Goal: Task Accomplishment & Management: Manage account settings

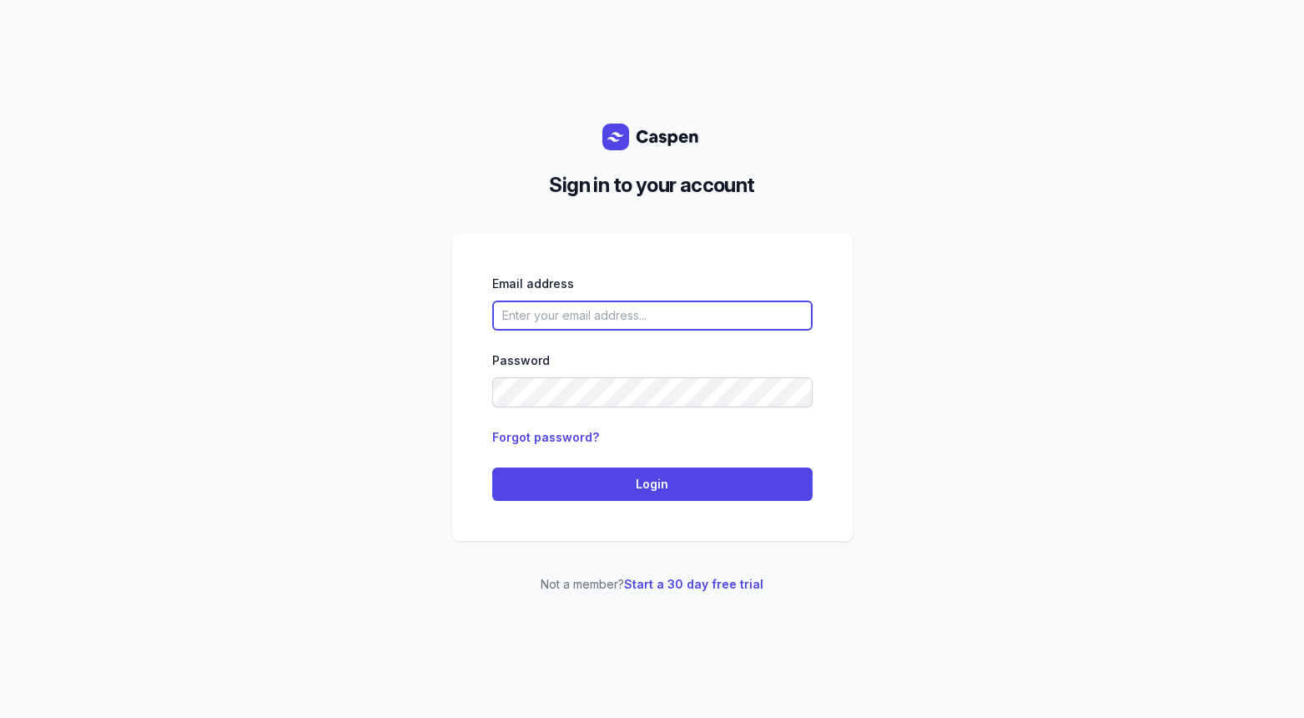
paste input "[EMAIL_ADDRESS][DOMAIN_NAME]"
type input "[EMAIL_ADDRESS][DOMAIN_NAME]"
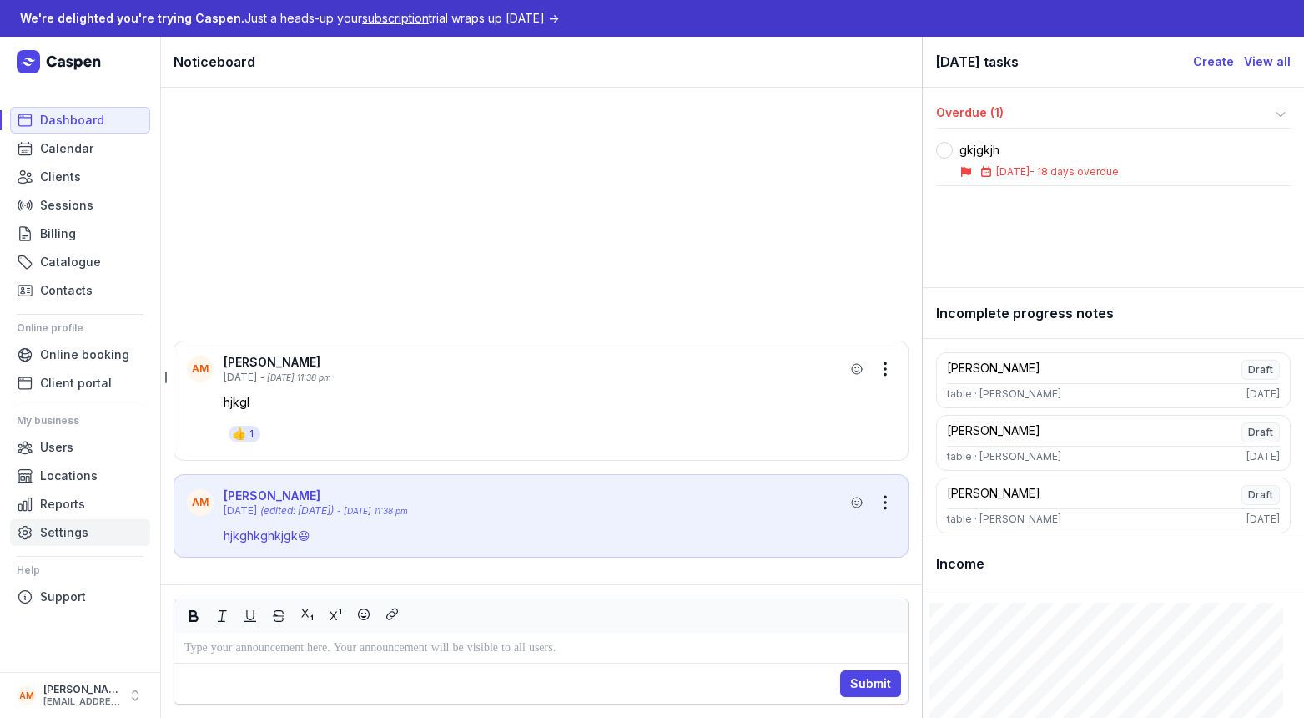
click at [88, 527] on link "Settings" at bounding box center [80, 532] width 140 height 27
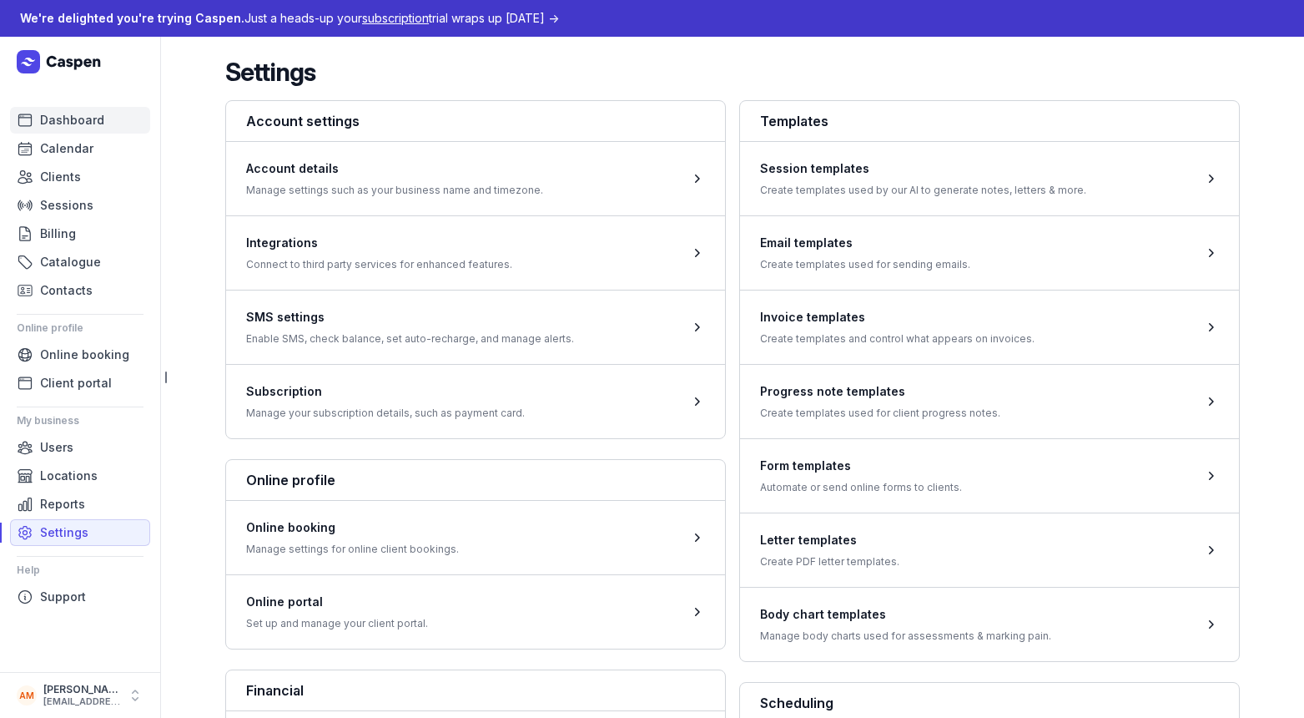
click at [106, 127] on link "Dashboard" at bounding box center [80, 120] width 140 height 27
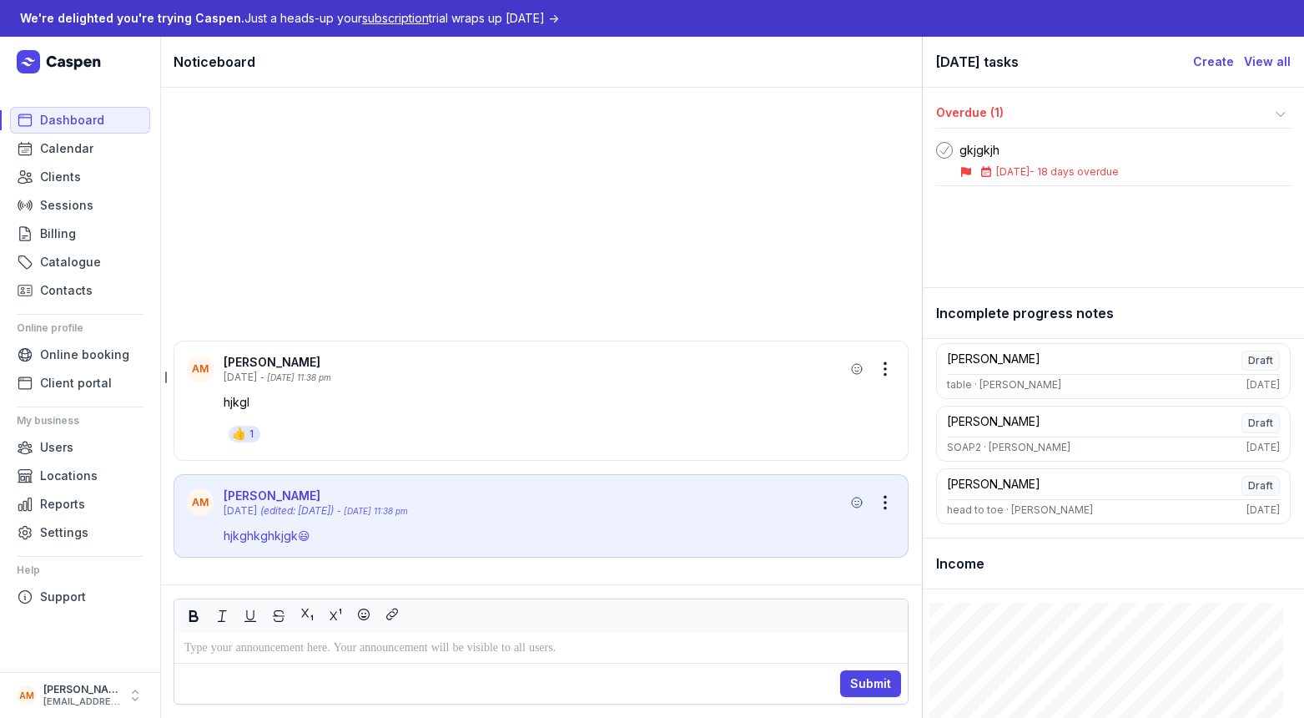
click at [950, 154] on icon at bounding box center [944, 150] width 13 height 13
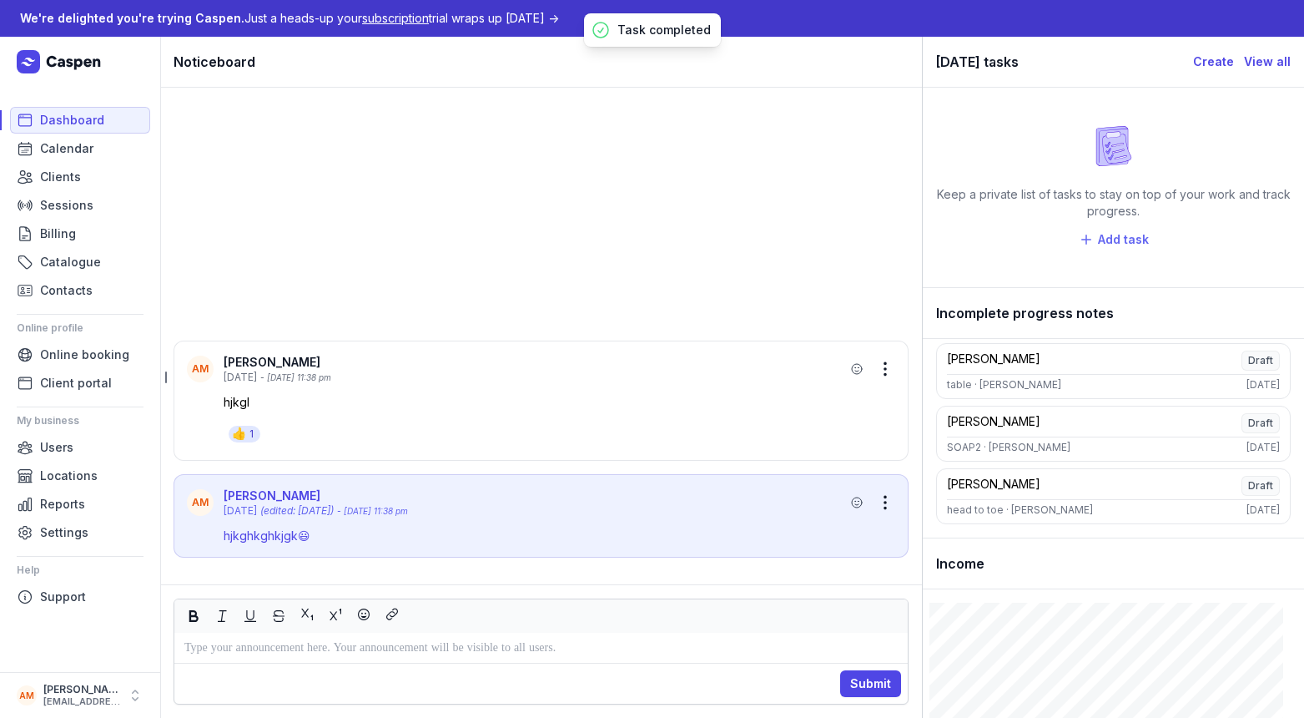
click at [1126, 245] on span "Add task" at bounding box center [1123, 240] width 51 height 20
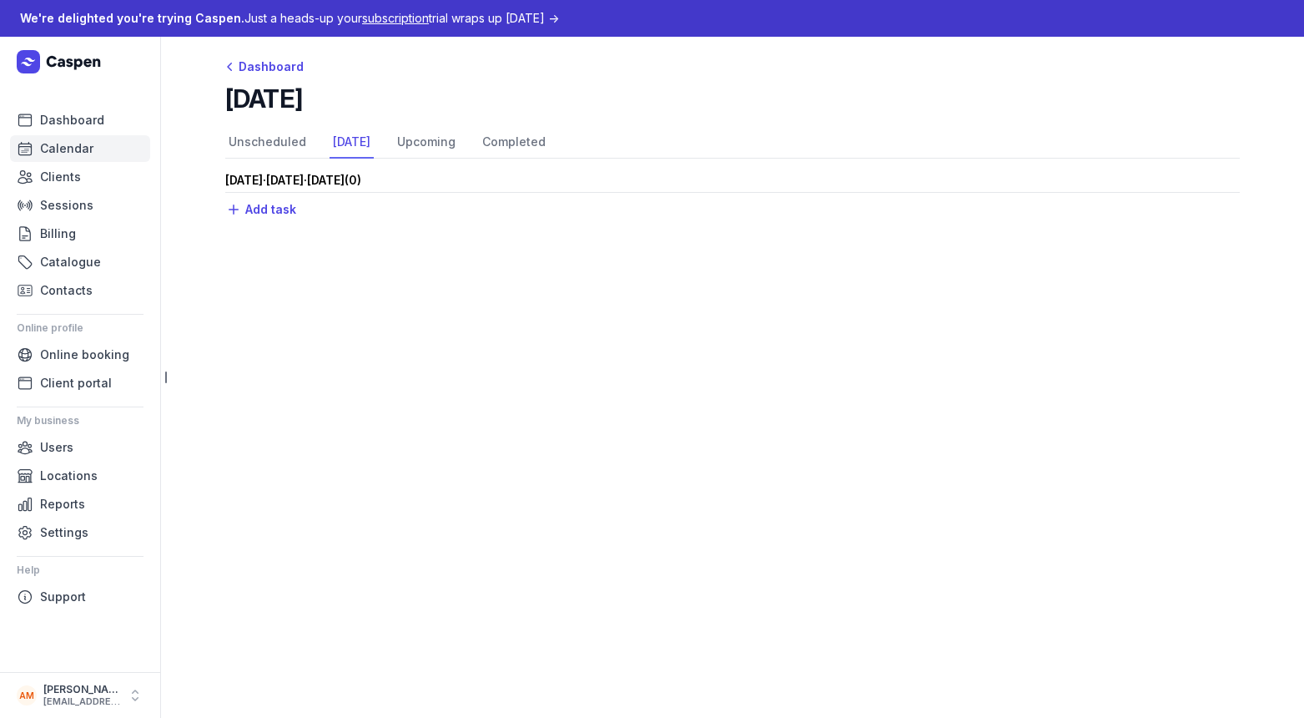
click at [73, 142] on span "Calendar" at bounding box center [66, 149] width 53 height 20
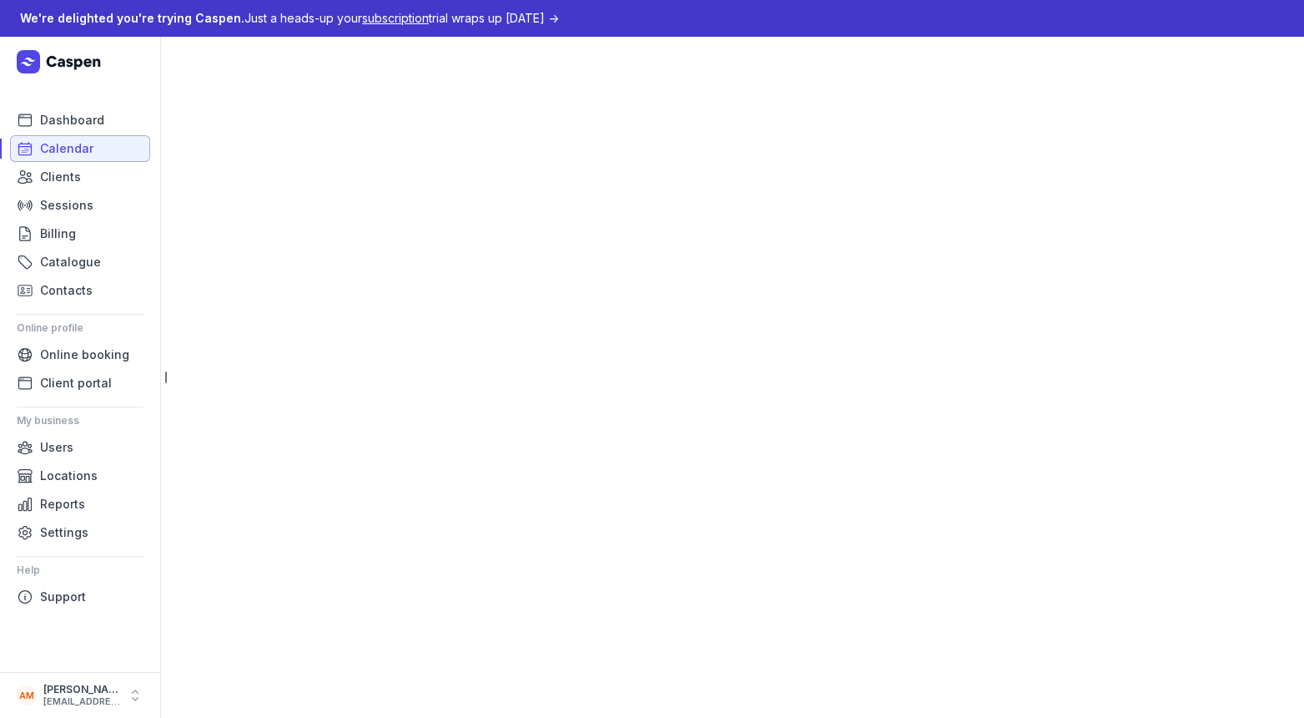
select select "week"
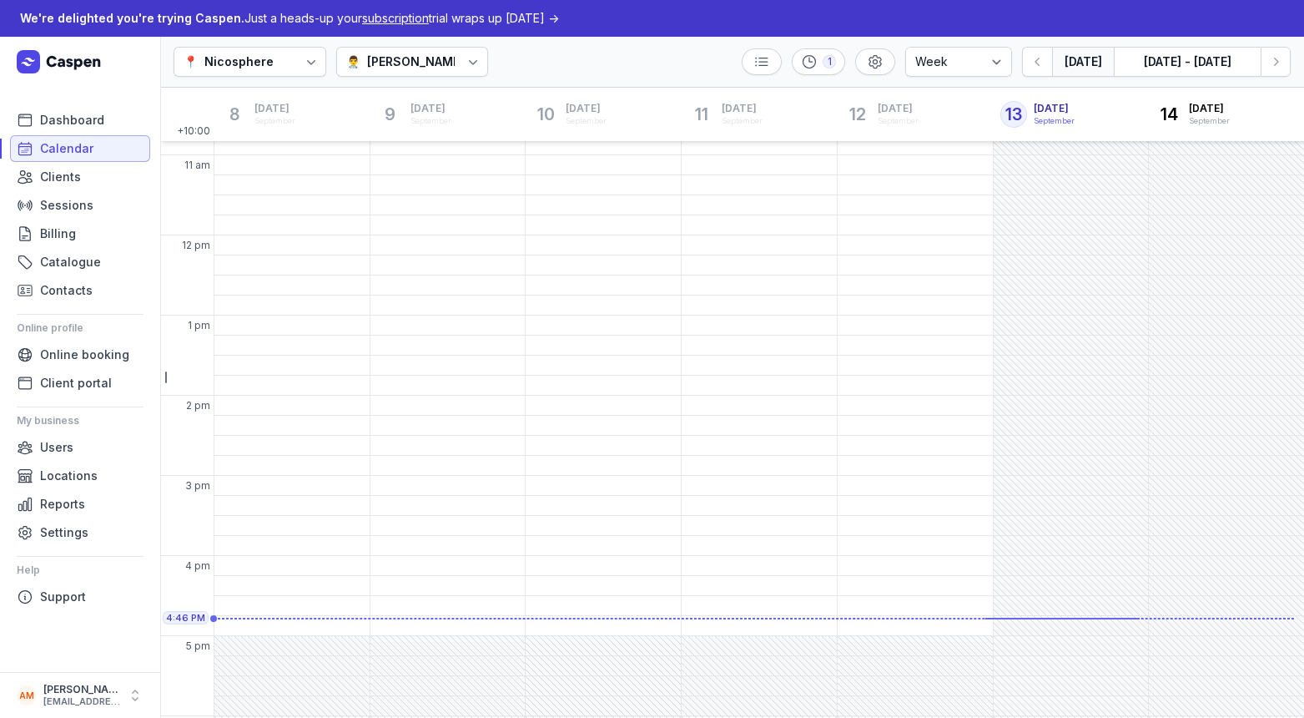
scroll to position [385, 0]
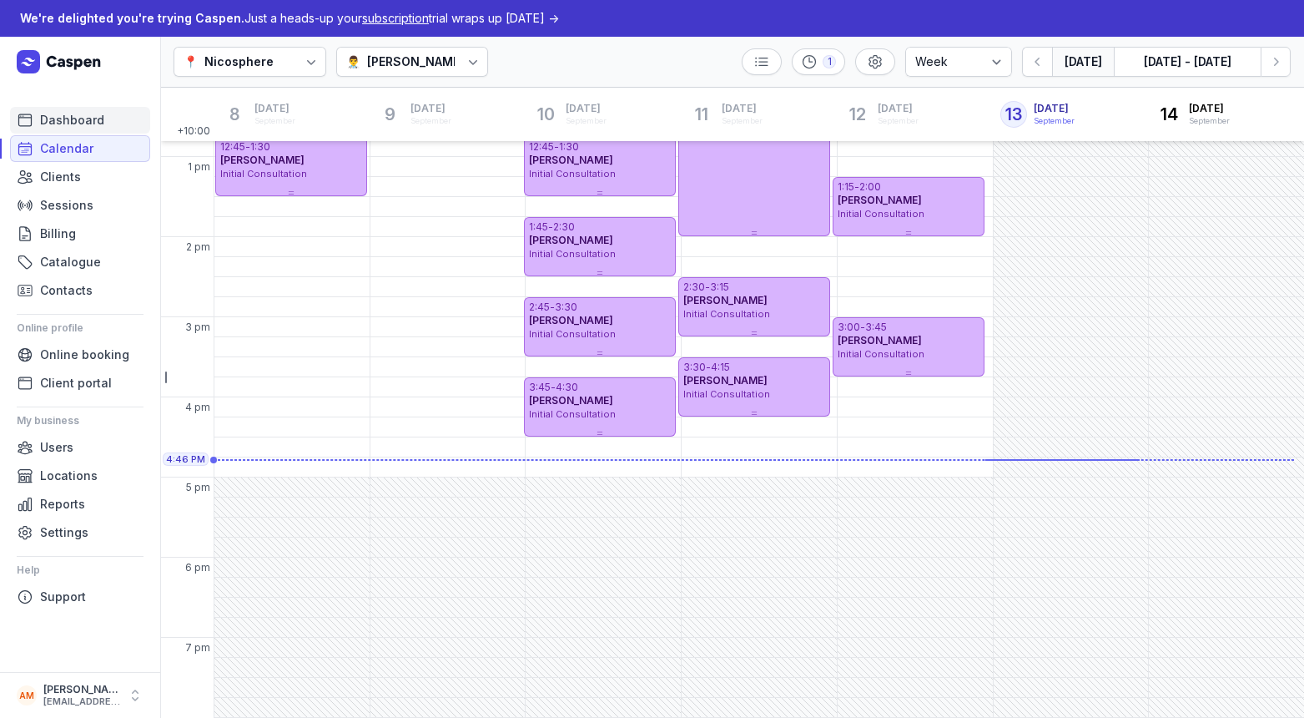
click at [94, 122] on span "Dashboard" at bounding box center [72, 120] width 64 height 20
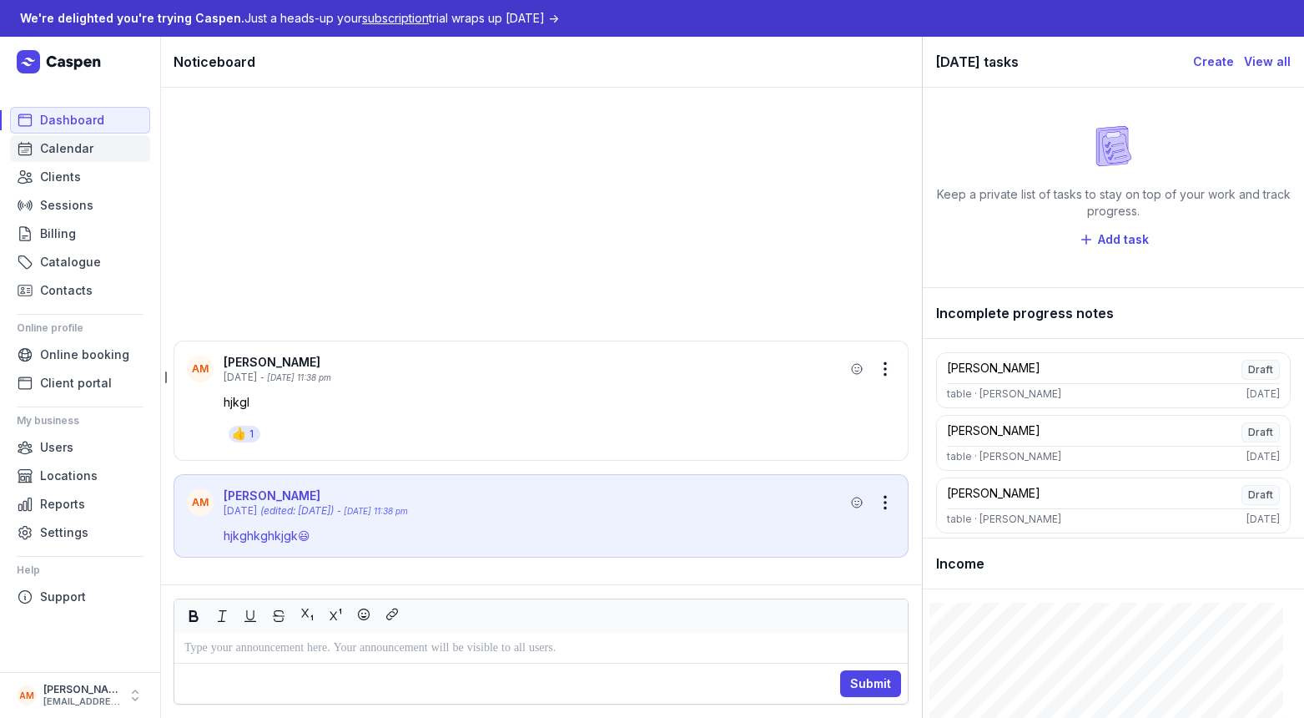
click at [77, 158] on span "Calendar" at bounding box center [66, 149] width 53 height 20
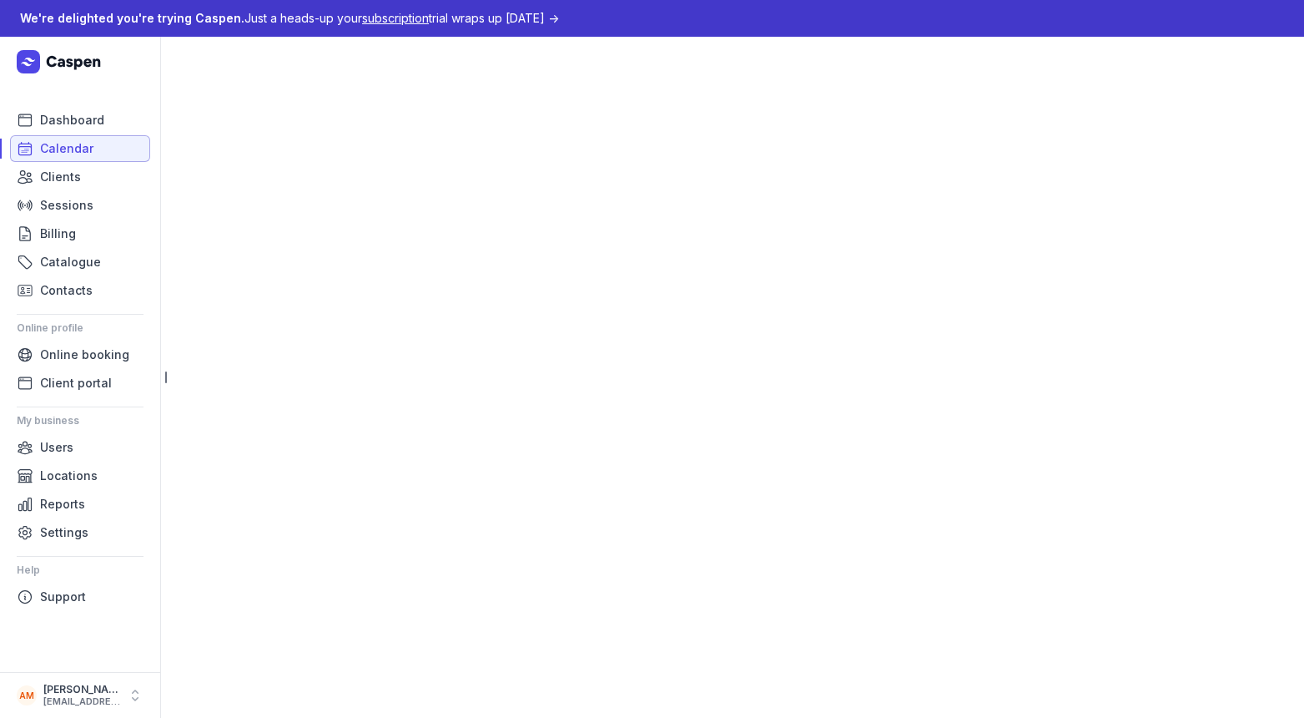
select select "week"
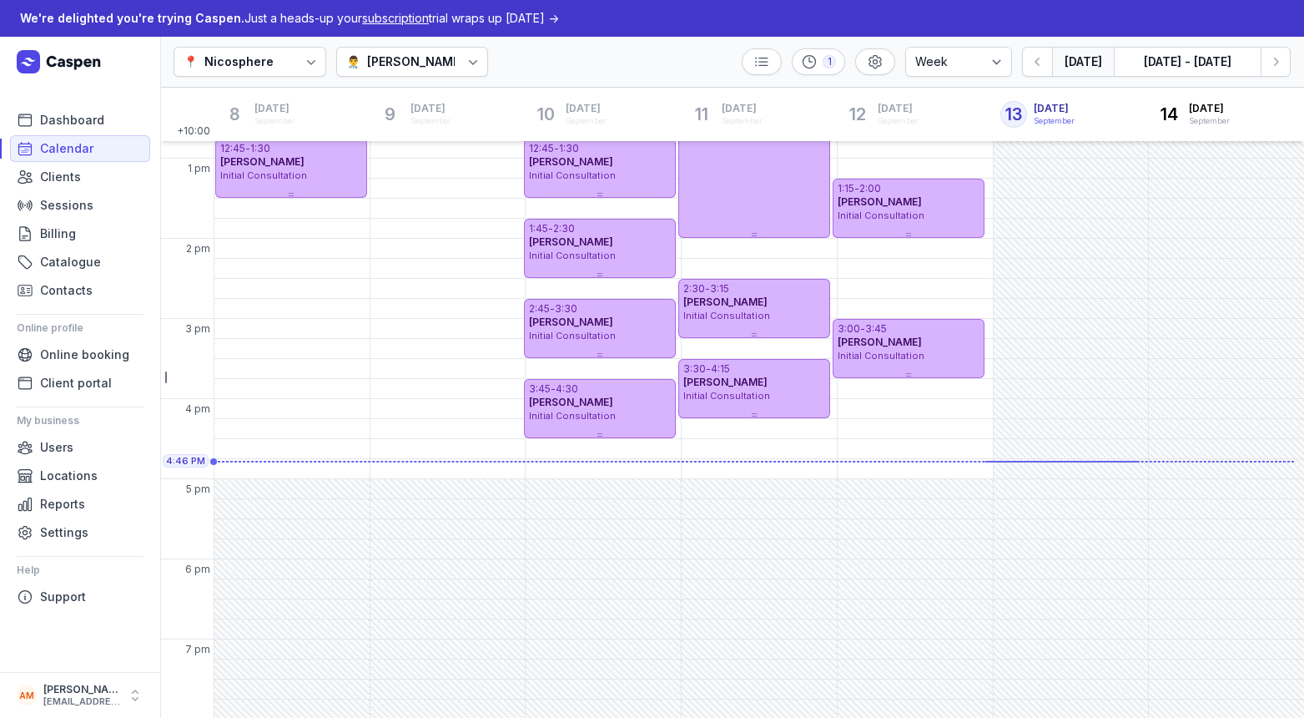
scroll to position [385, 0]
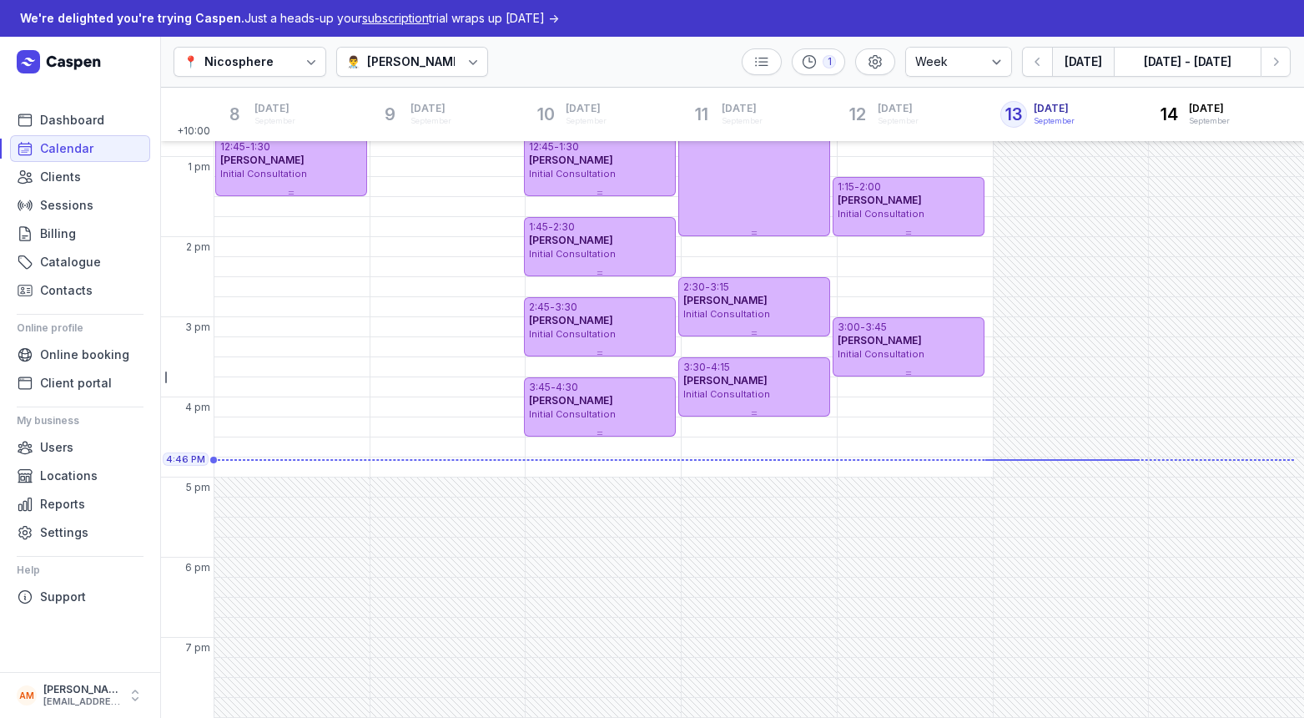
click at [403, 48] on div "👨‍⚕️ [PERSON_NAME]" at bounding box center [412, 62] width 153 height 30
click at [520, 78] on div "📍 Nicosphere 👨‍⚕️ [PERSON_NAME] 1 Day 3 days Work week Week [DATE] [DATE] - [DA…" at bounding box center [732, 62] width 1144 height 51
click at [71, 172] on span "Clients" at bounding box center [60, 177] width 41 height 20
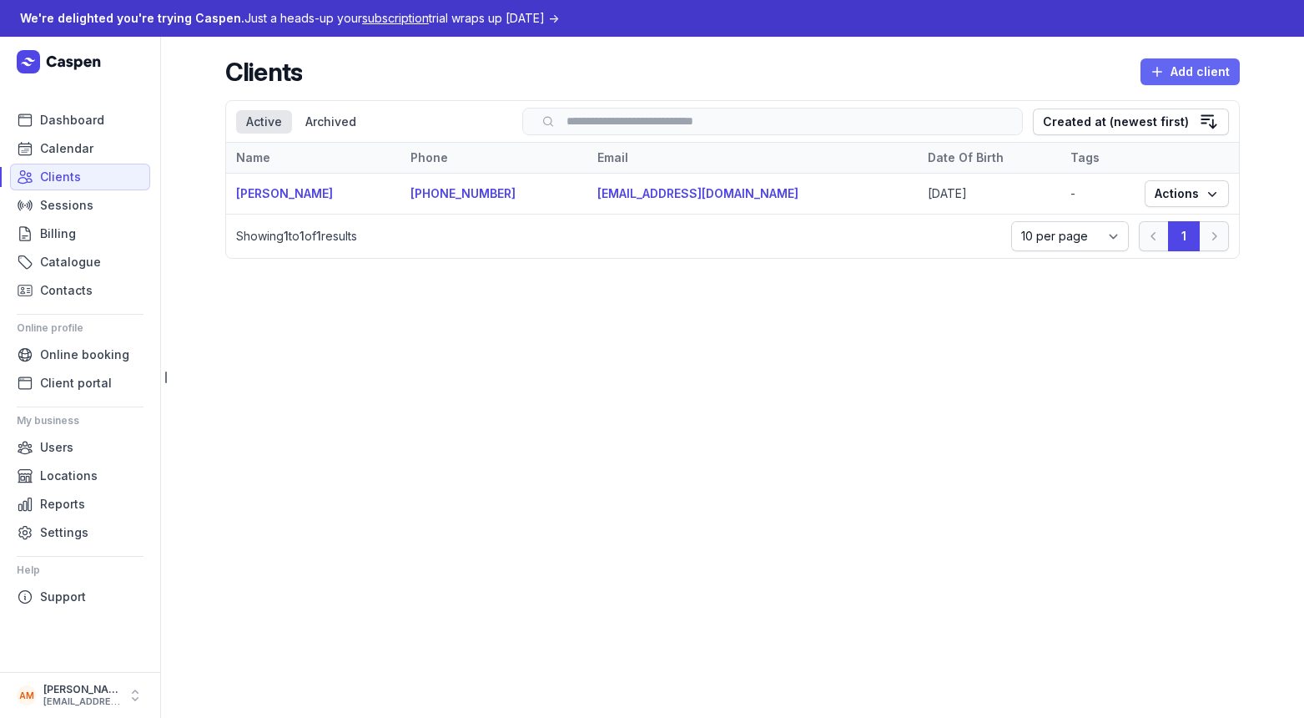
click at [1160, 76] on icon "button" at bounding box center [1158, 72] width 10 height 10
select select
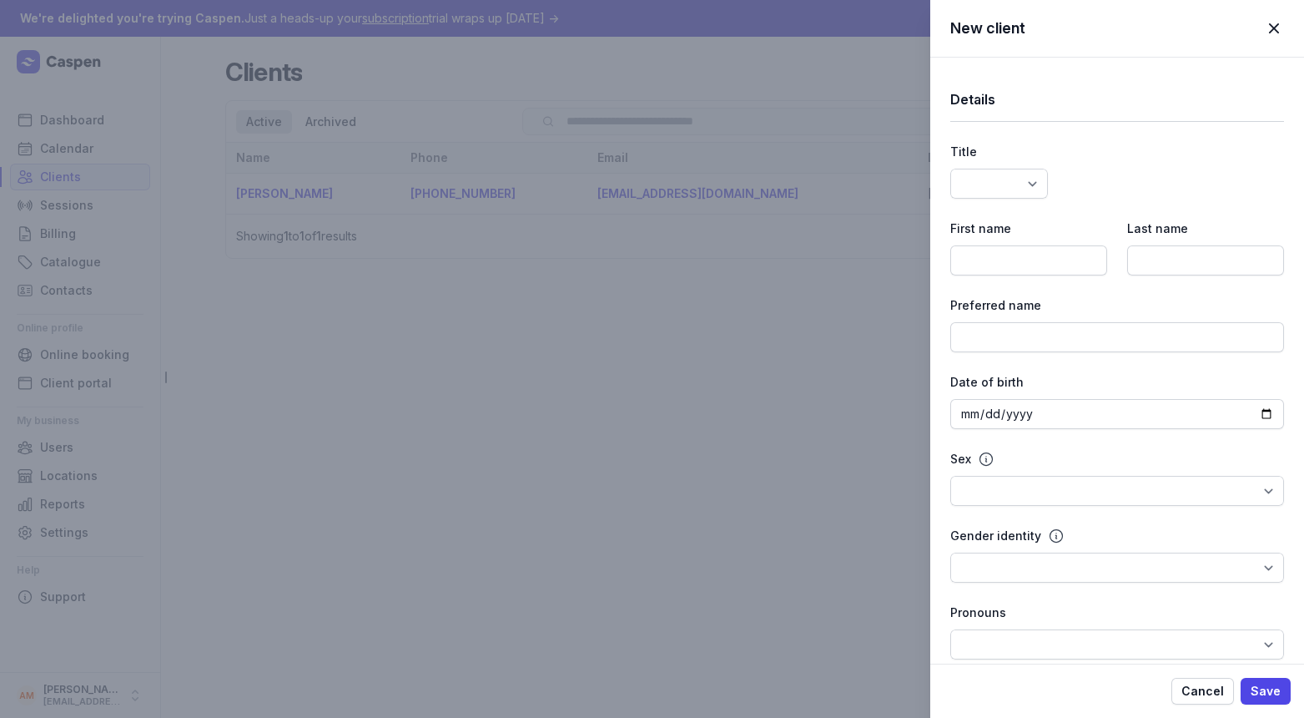
click at [678, 374] on div "New client Close panel Details Title Dr Mr Ms Mrs Miss [PERSON_NAME] Master Fir…" at bounding box center [652, 359] width 1304 height 718
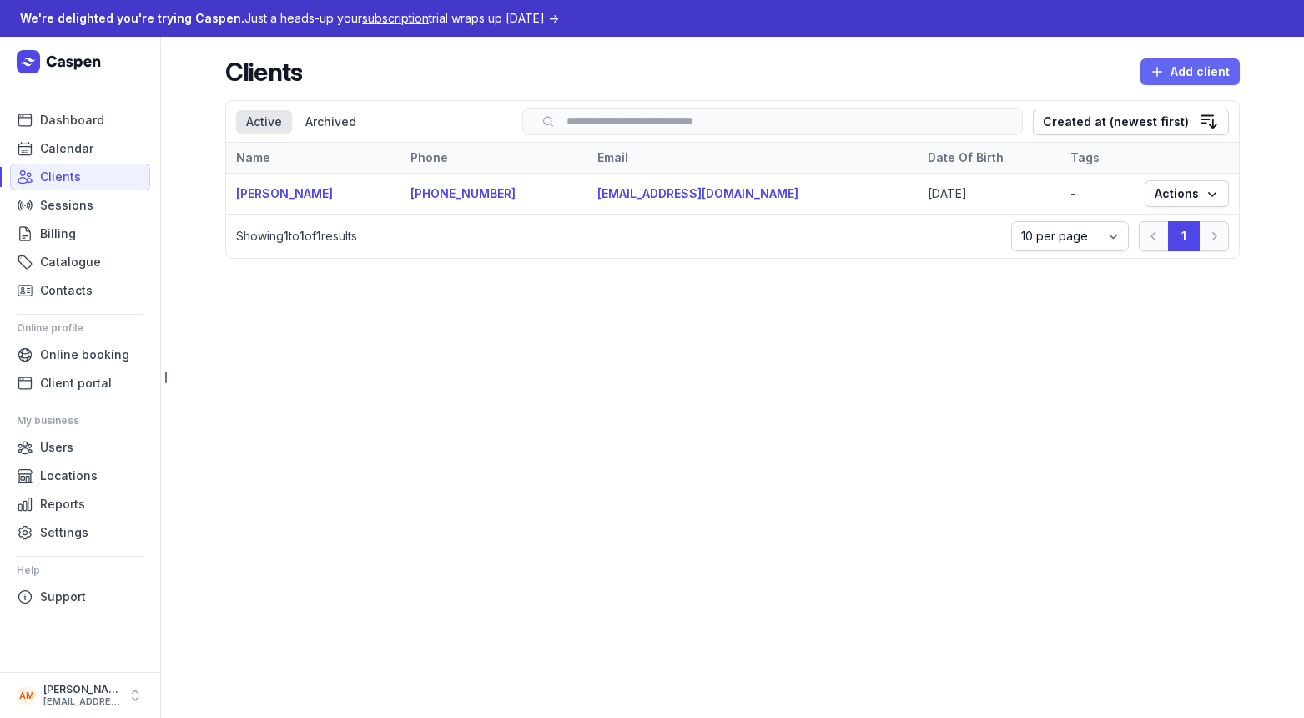
click at [1203, 75] on span "Add client" at bounding box center [1190, 72] width 79 height 20
select select
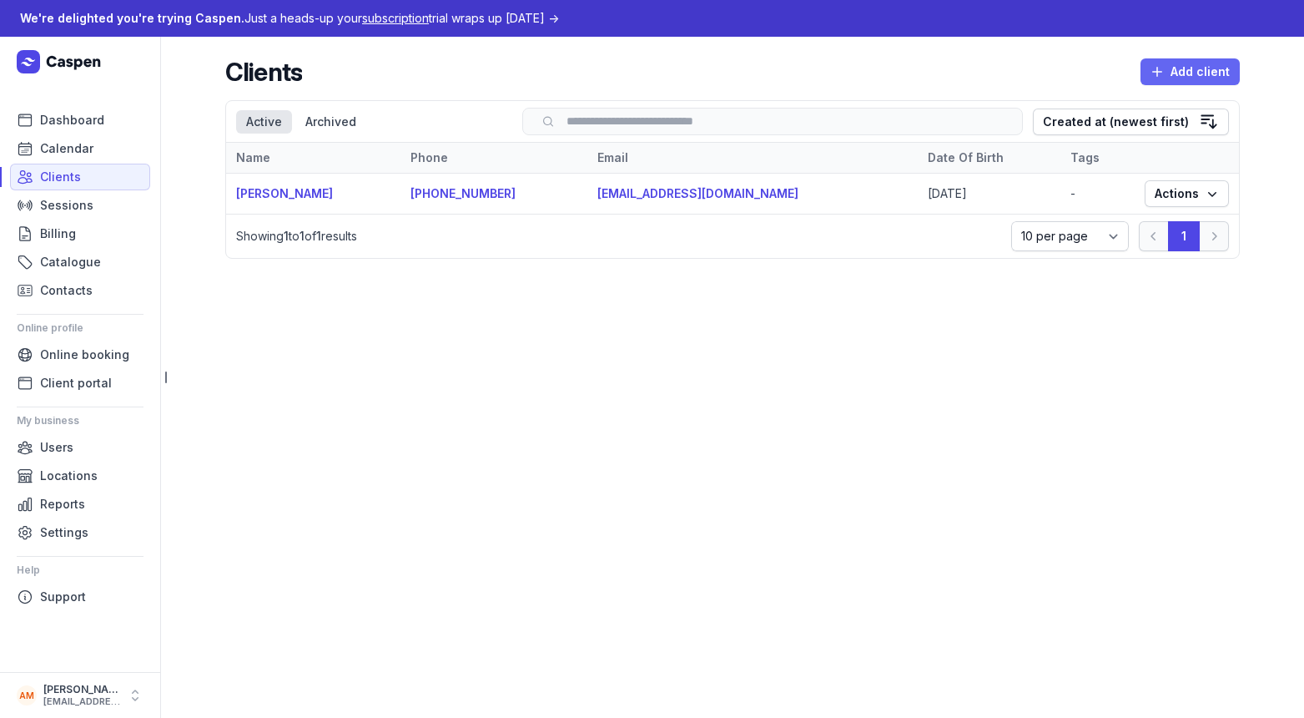
select select
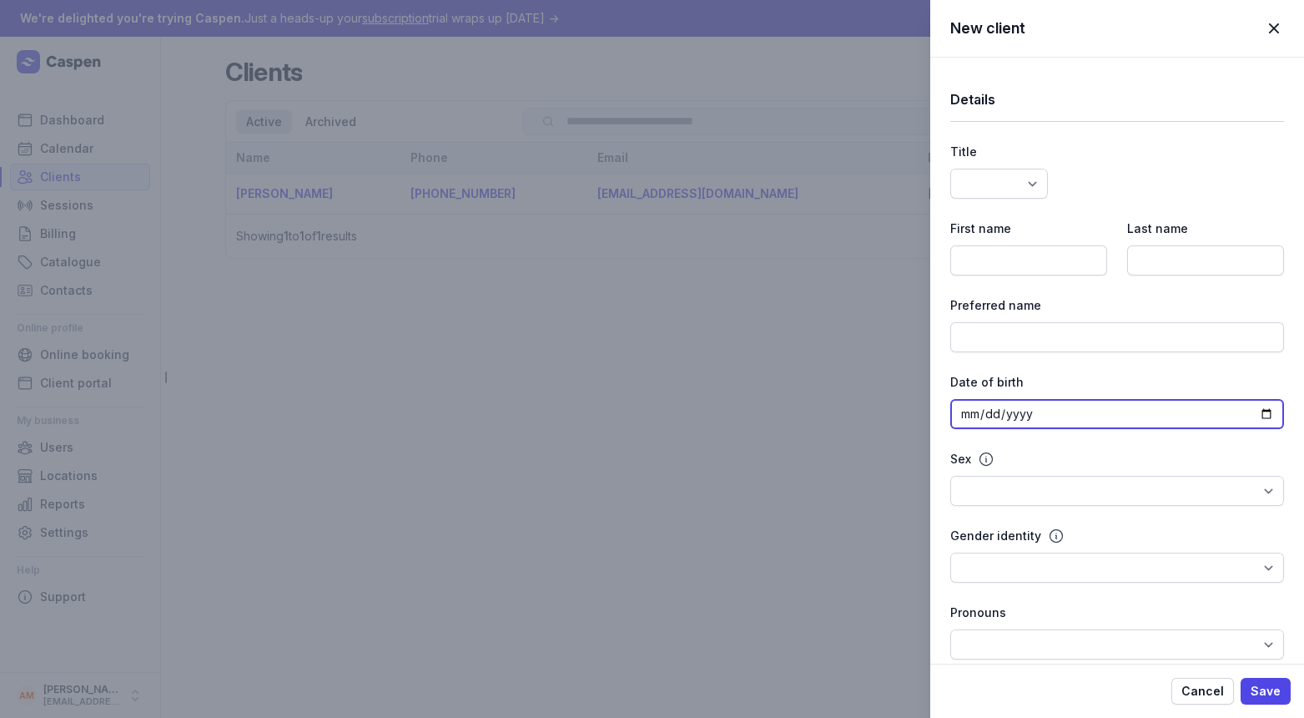
click at [1071, 406] on input "date" at bounding box center [1118, 414] width 334 height 30
click at [1034, 413] on input "date" at bounding box center [1118, 414] width 334 height 30
type input "[DATE]"
click at [1132, 461] on div "Sex" at bounding box center [1118, 459] width 334 height 20
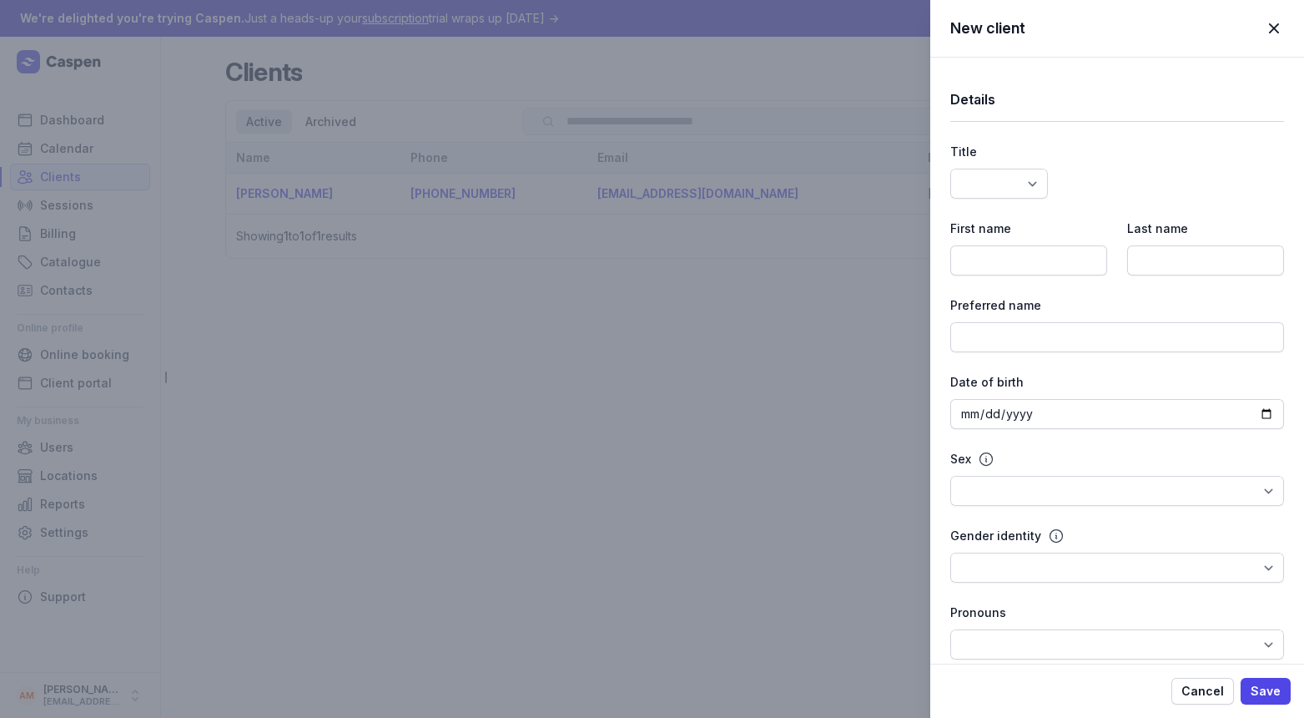
click at [1132, 461] on div "Sex" at bounding box center [1118, 459] width 334 height 20
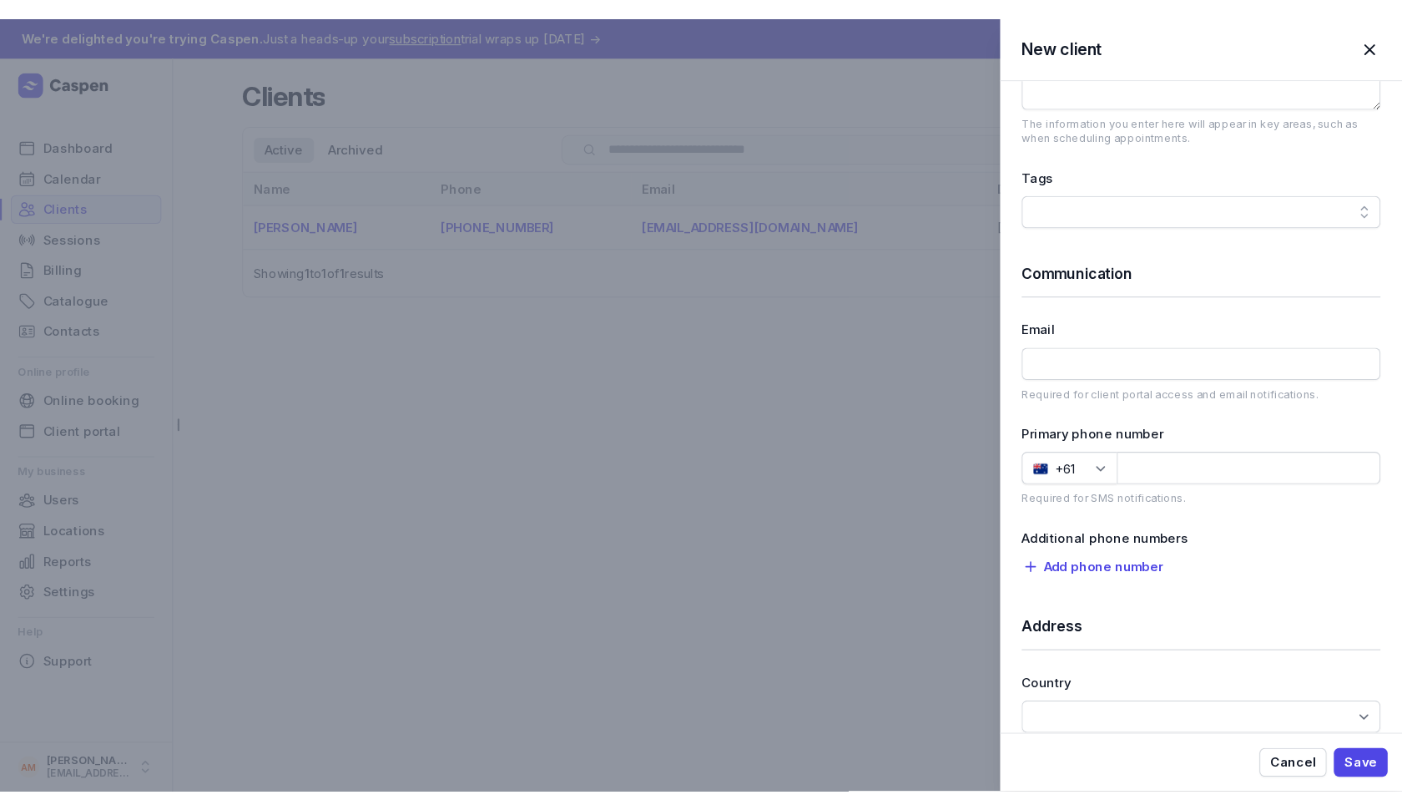
scroll to position [833, 0]
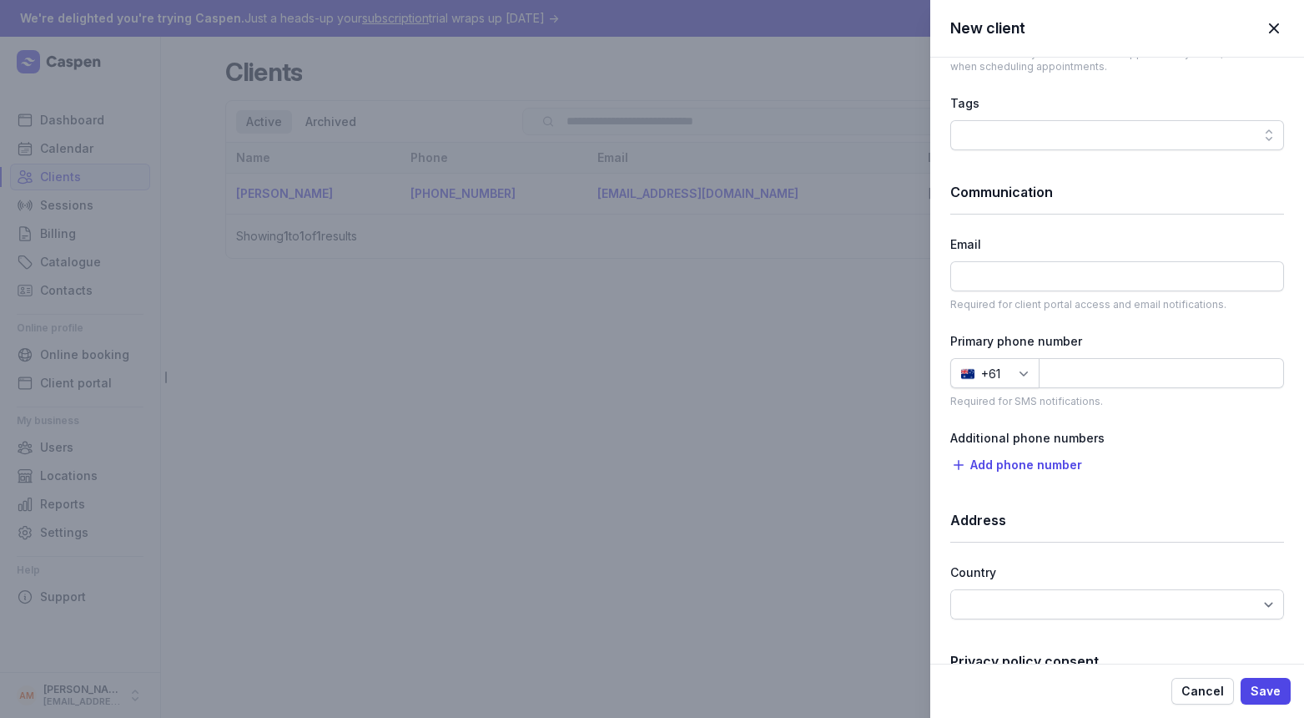
click at [1034, 377] on div at bounding box center [1024, 373] width 30 height 30
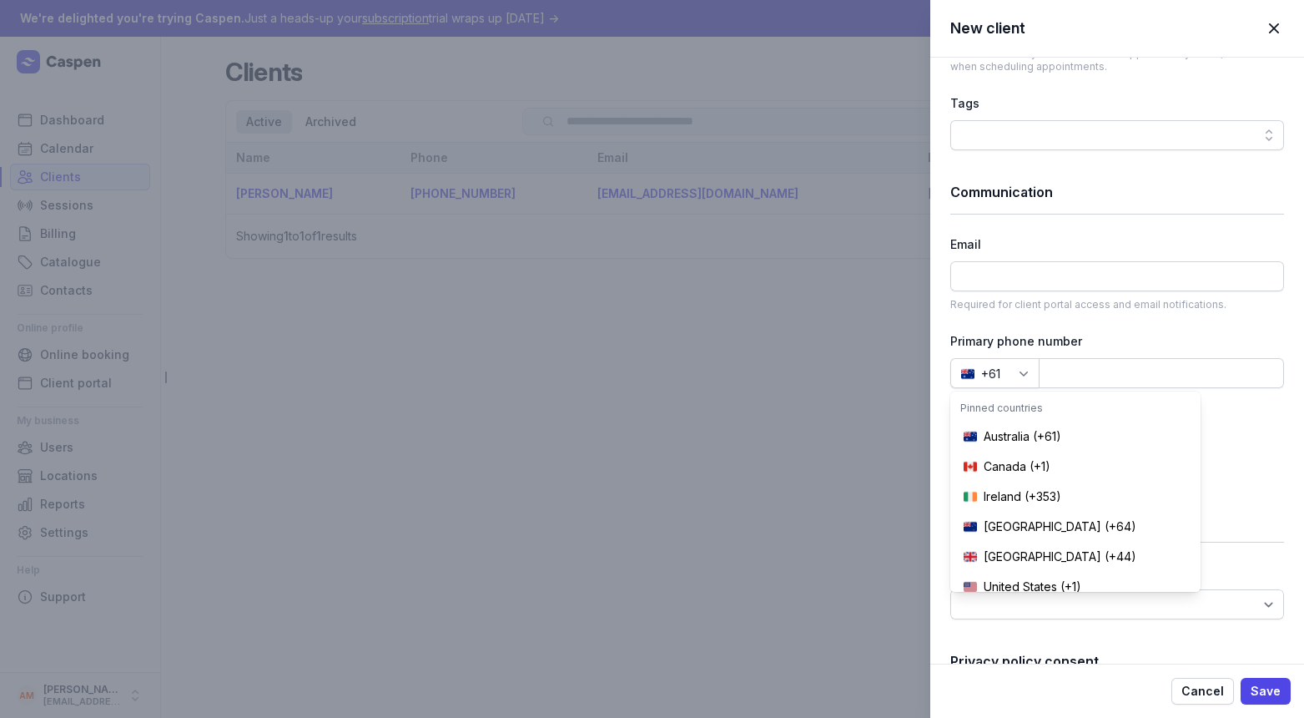
click at [1034, 377] on div at bounding box center [1024, 373] width 30 height 30
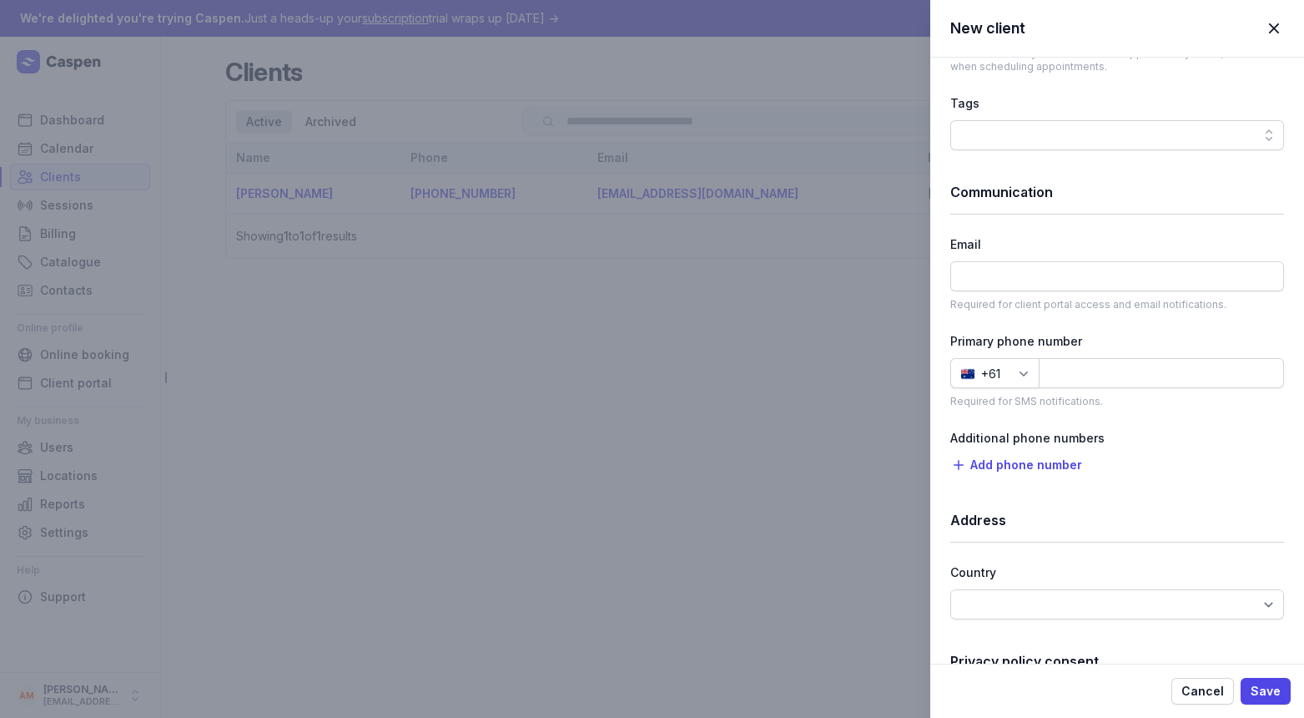
click at [857, 439] on div "New client Close panel Details Title Dr Mr Ms Mrs Miss [PERSON_NAME] Master Fir…" at bounding box center [652, 359] width 1304 height 718
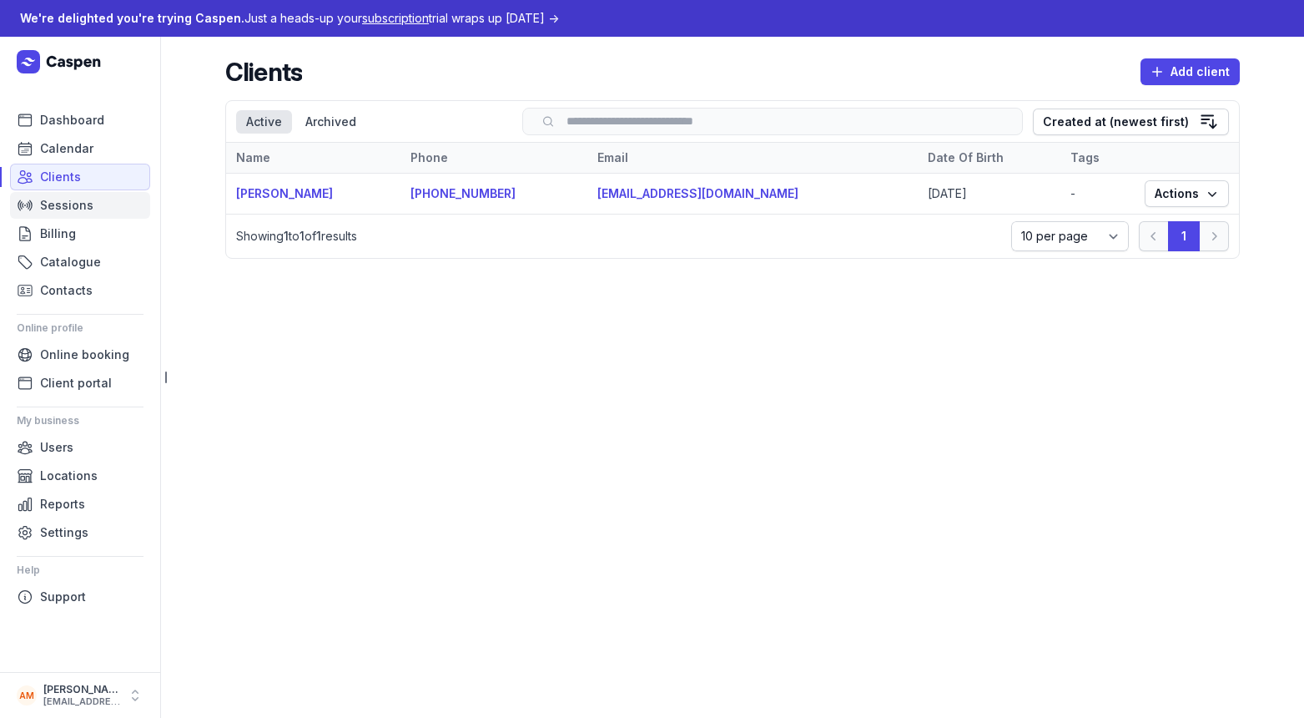
click at [98, 203] on link "Sessions" at bounding box center [80, 205] width 140 height 27
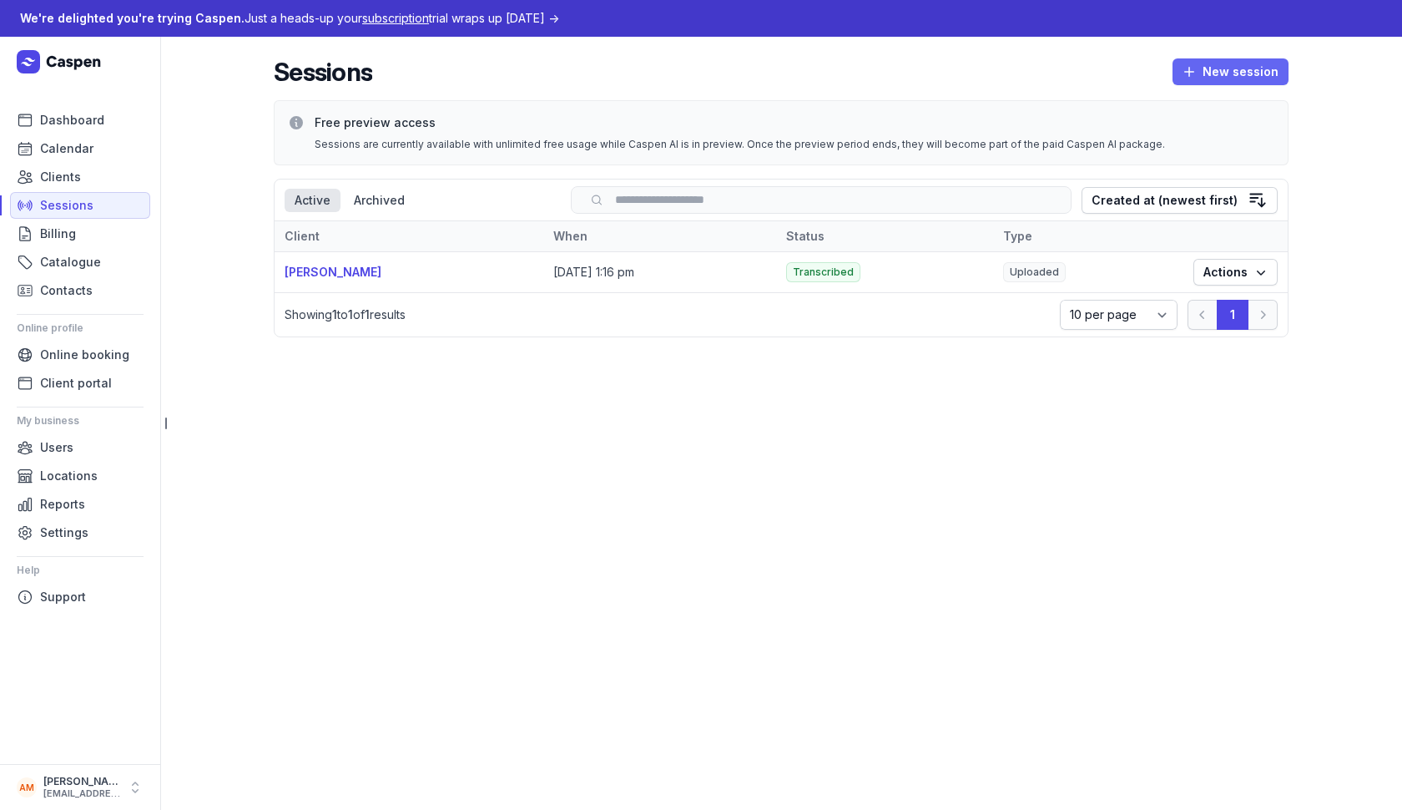
click at [1245, 74] on span "New session" at bounding box center [1231, 72] width 96 height 20
click at [1153, 110] on button "Transcribe" at bounding box center [1195, 106] width 187 height 23
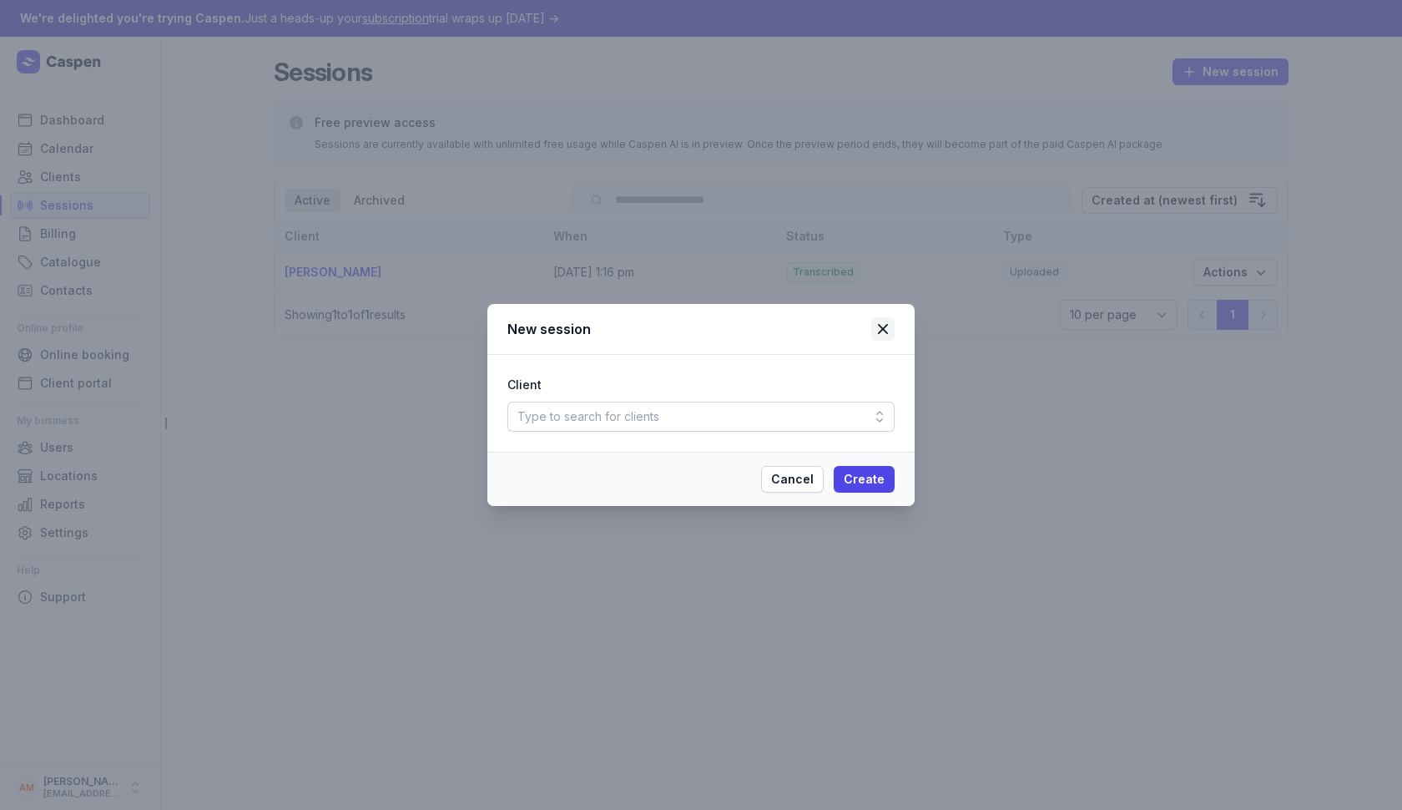
click at [885, 330] on icon at bounding box center [883, 329] width 20 height 20
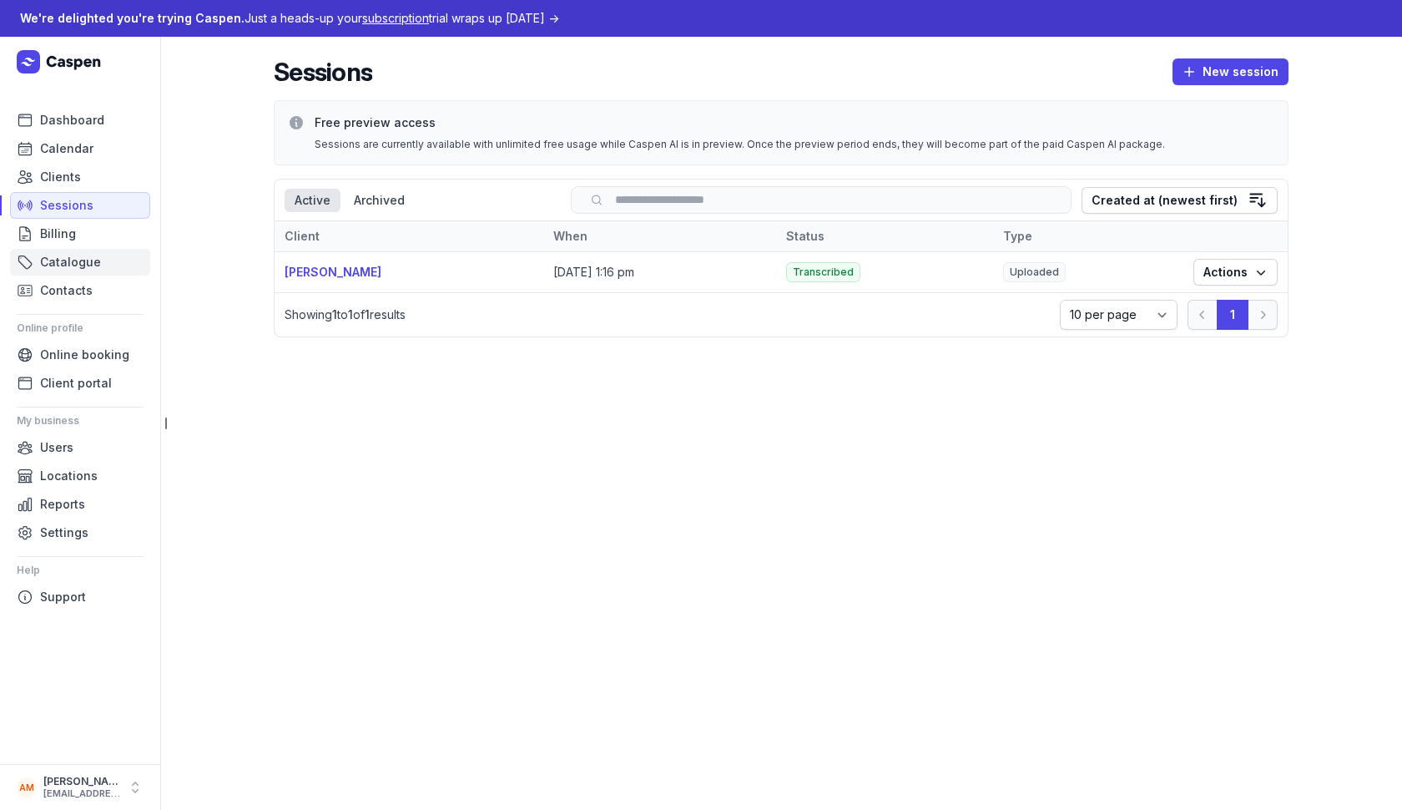
click at [69, 258] on span "Catalogue" at bounding box center [70, 262] width 61 height 20
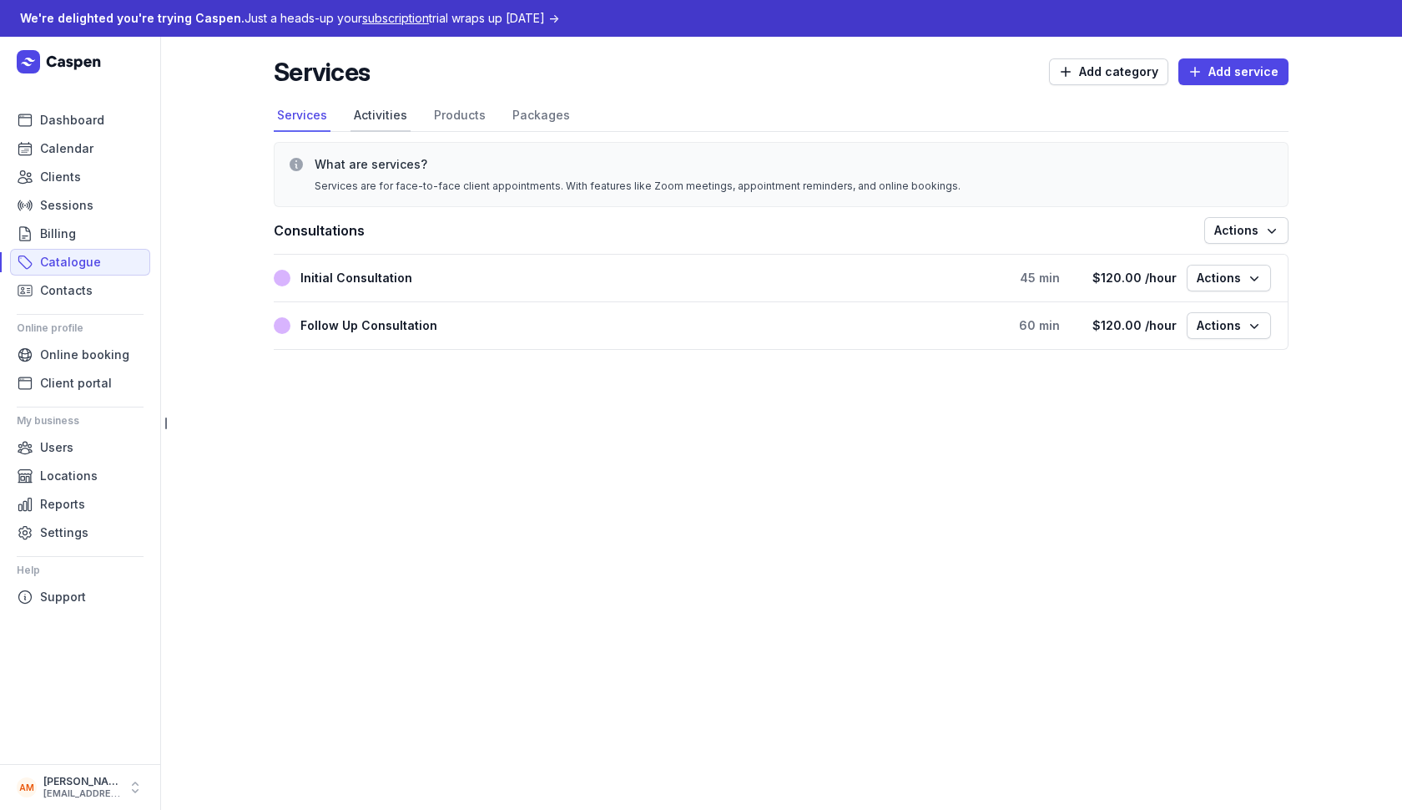
click at [386, 115] on link "Activities" at bounding box center [381, 116] width 60 height 32
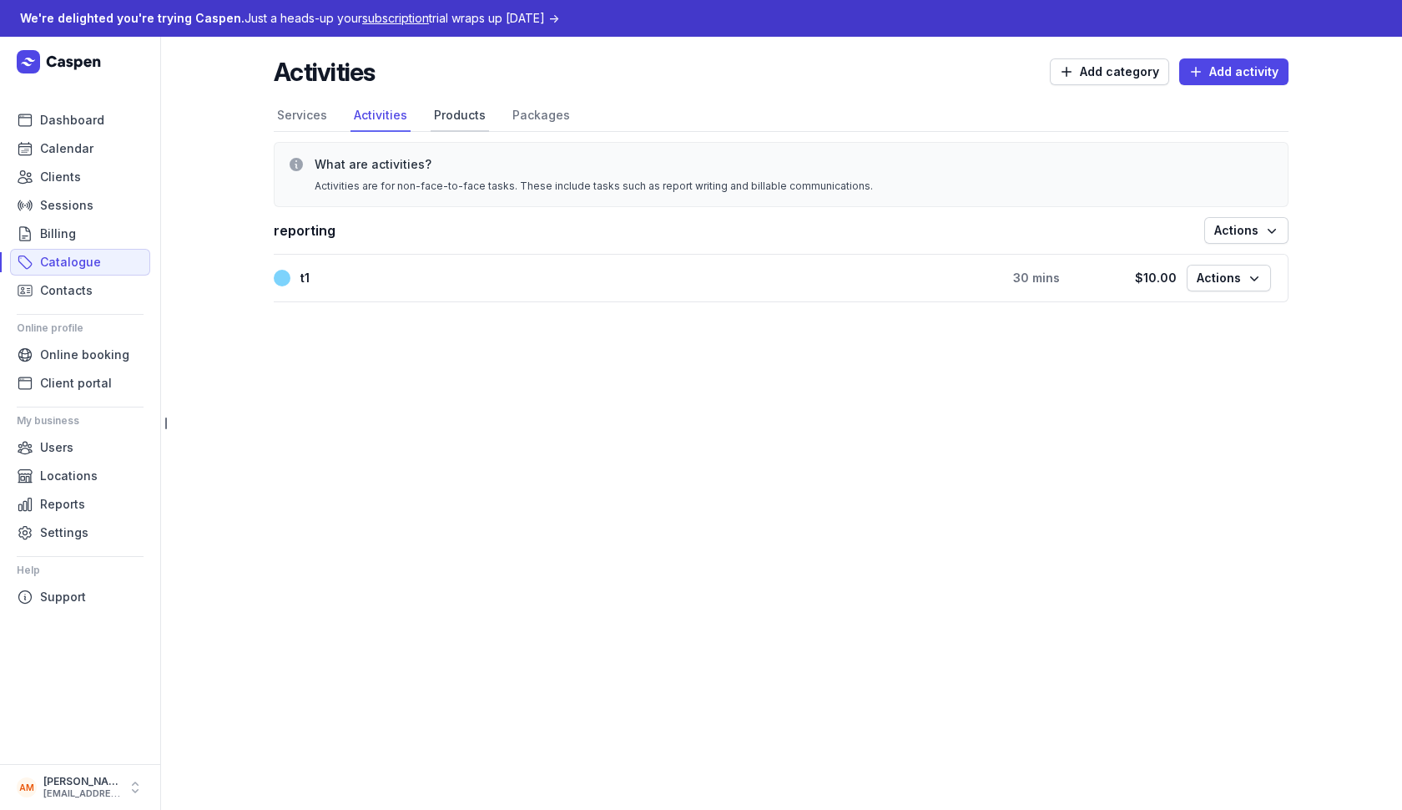
click at [457, 120] on link "Products" at bounding box center [460, 116] width 58 height 32
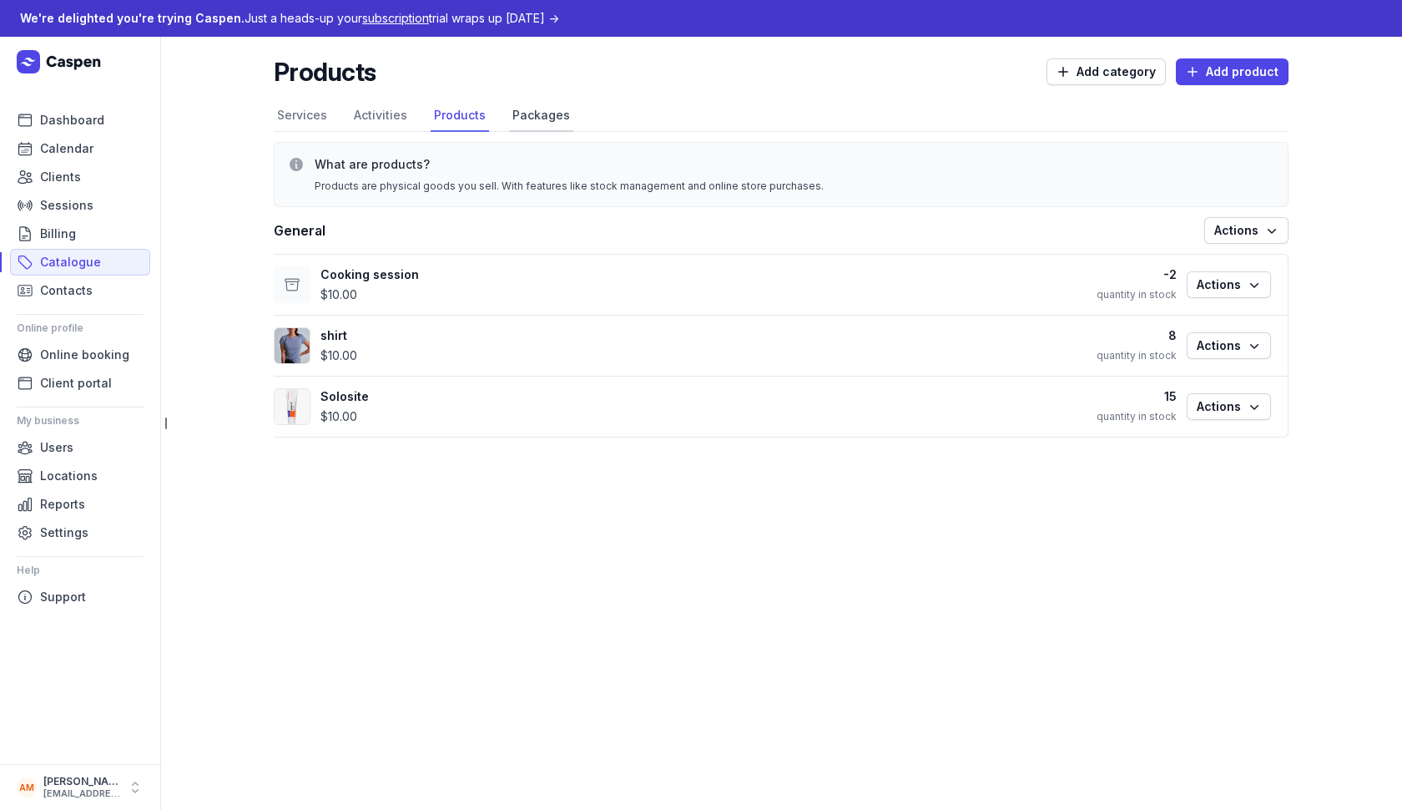
click at [534, 121] on link "Packages" at bounding box center [541, 116] width 64 height 32
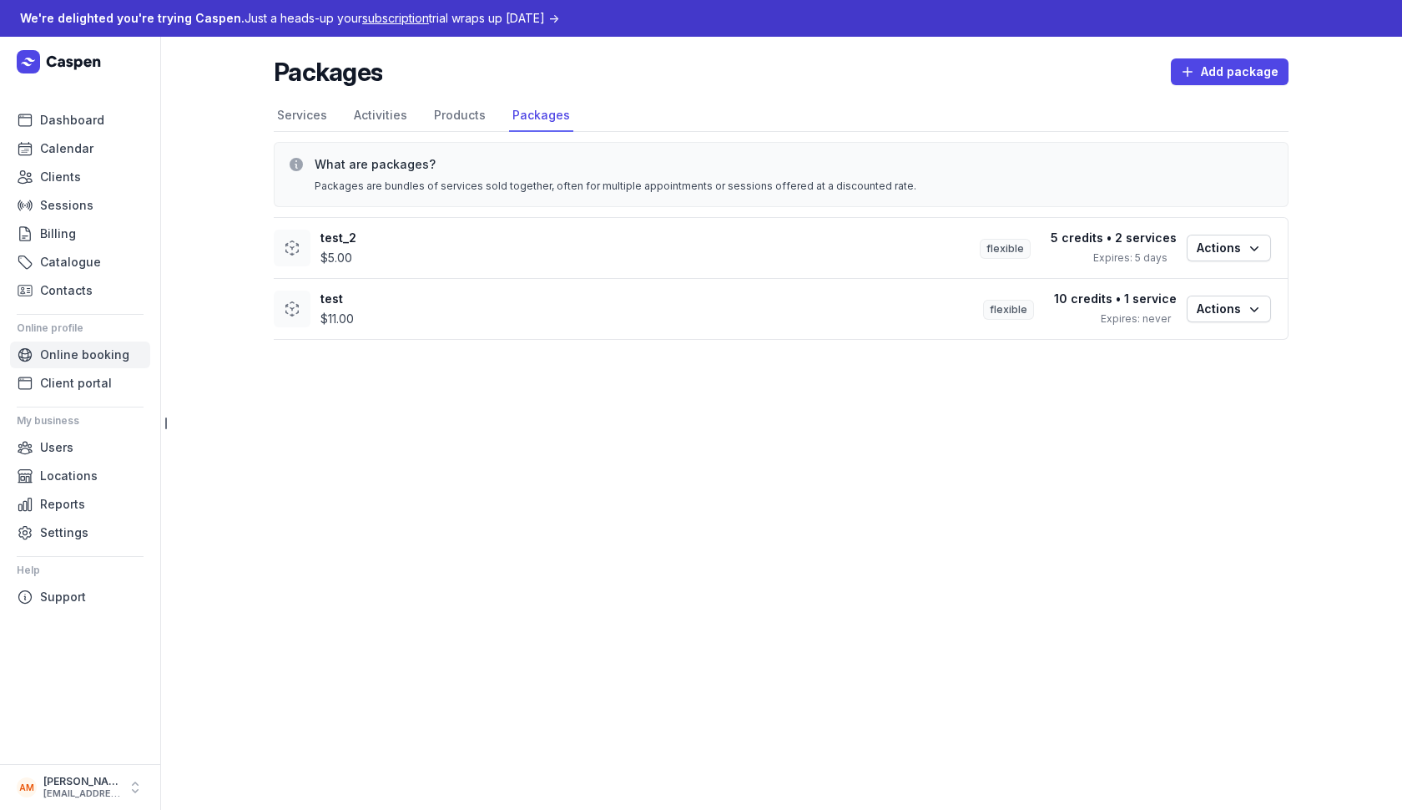
click at [72, 351] on span "Online booking" at bounding box center [84, 355] width 89 height 20
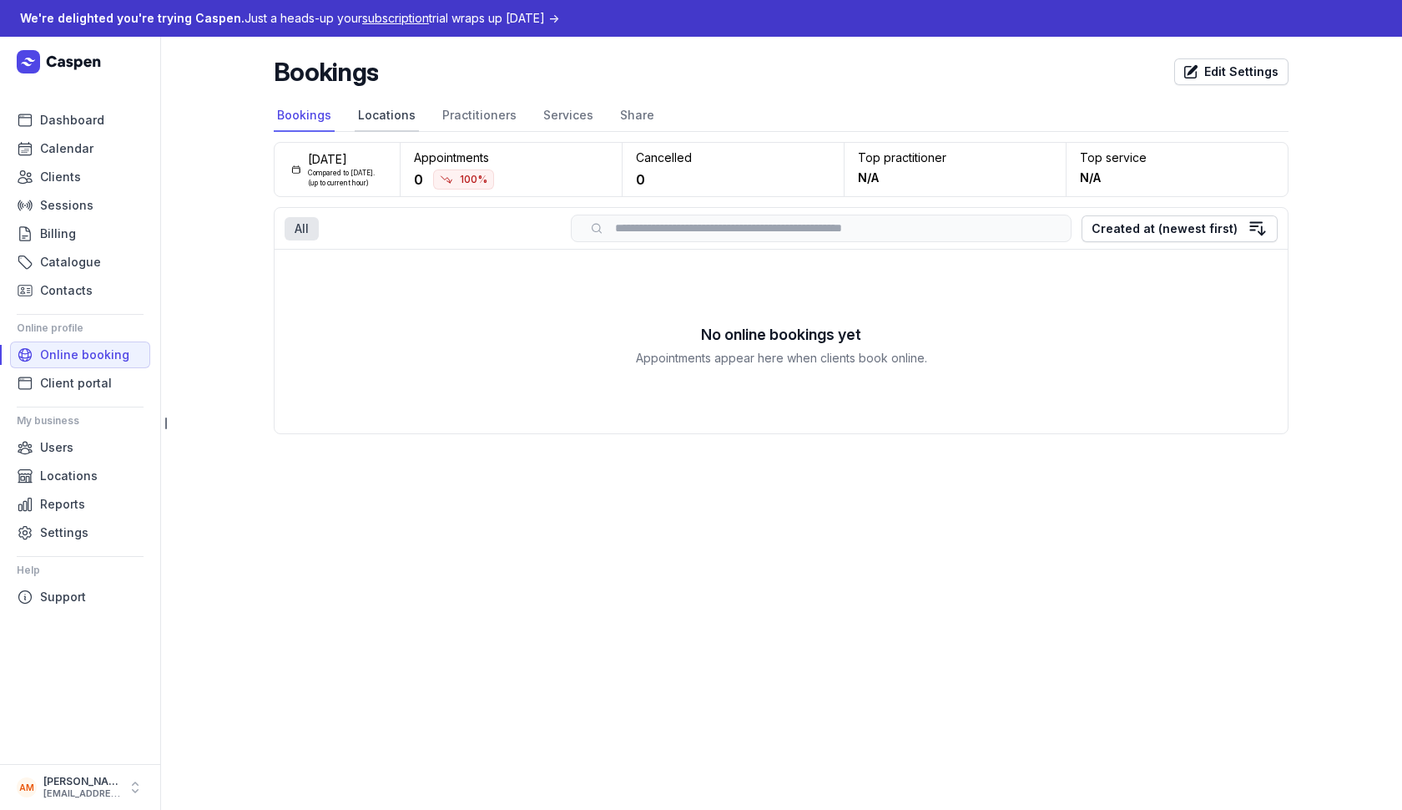
click at [401, 113] on link "Locations" at bounding box center [387, 116] width 64 height 32
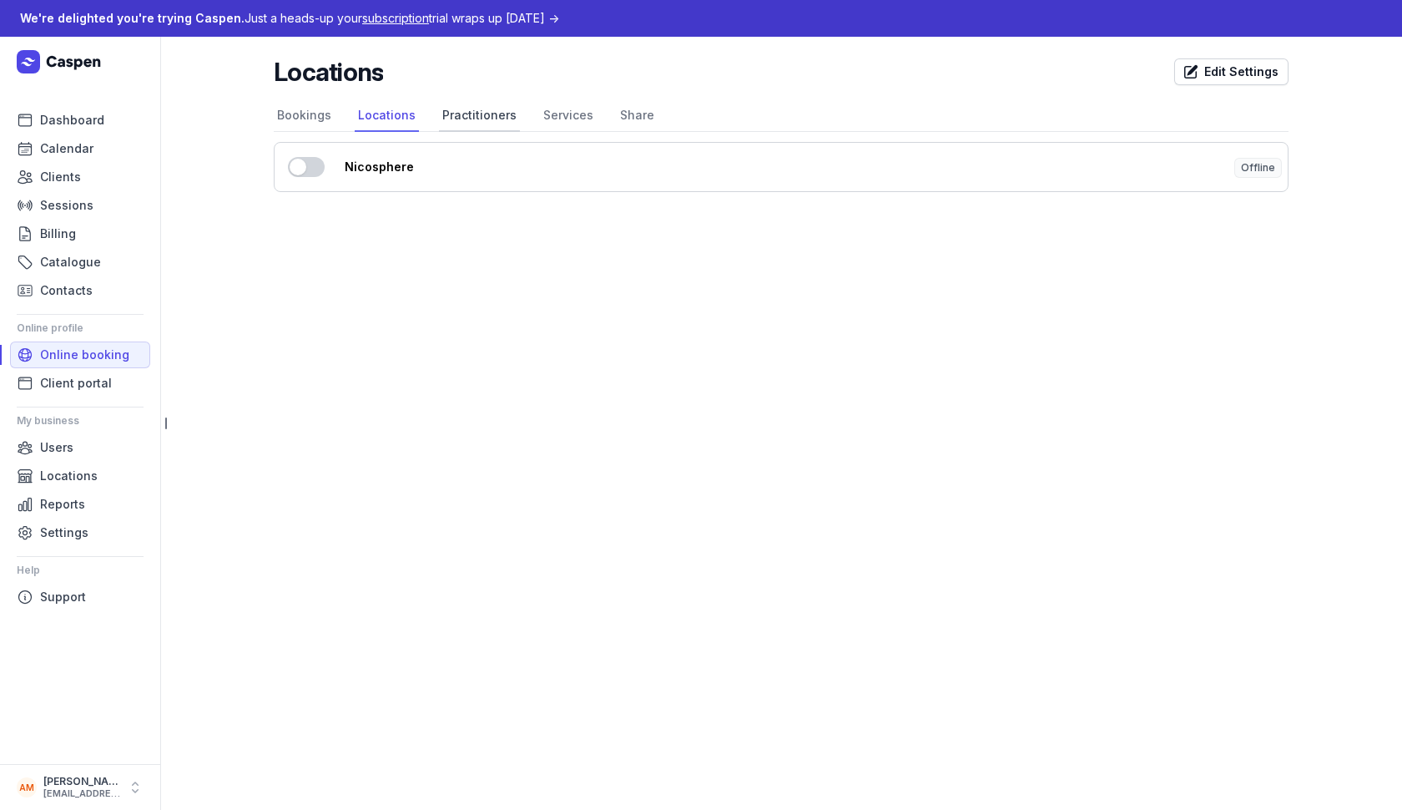
click at [469, 112] on link "Practitioners" at bounding box center [479, 116] width 81 height 32
click at [540, 112] on link "Services" at bounding box center [568, 116] width 57 height 32
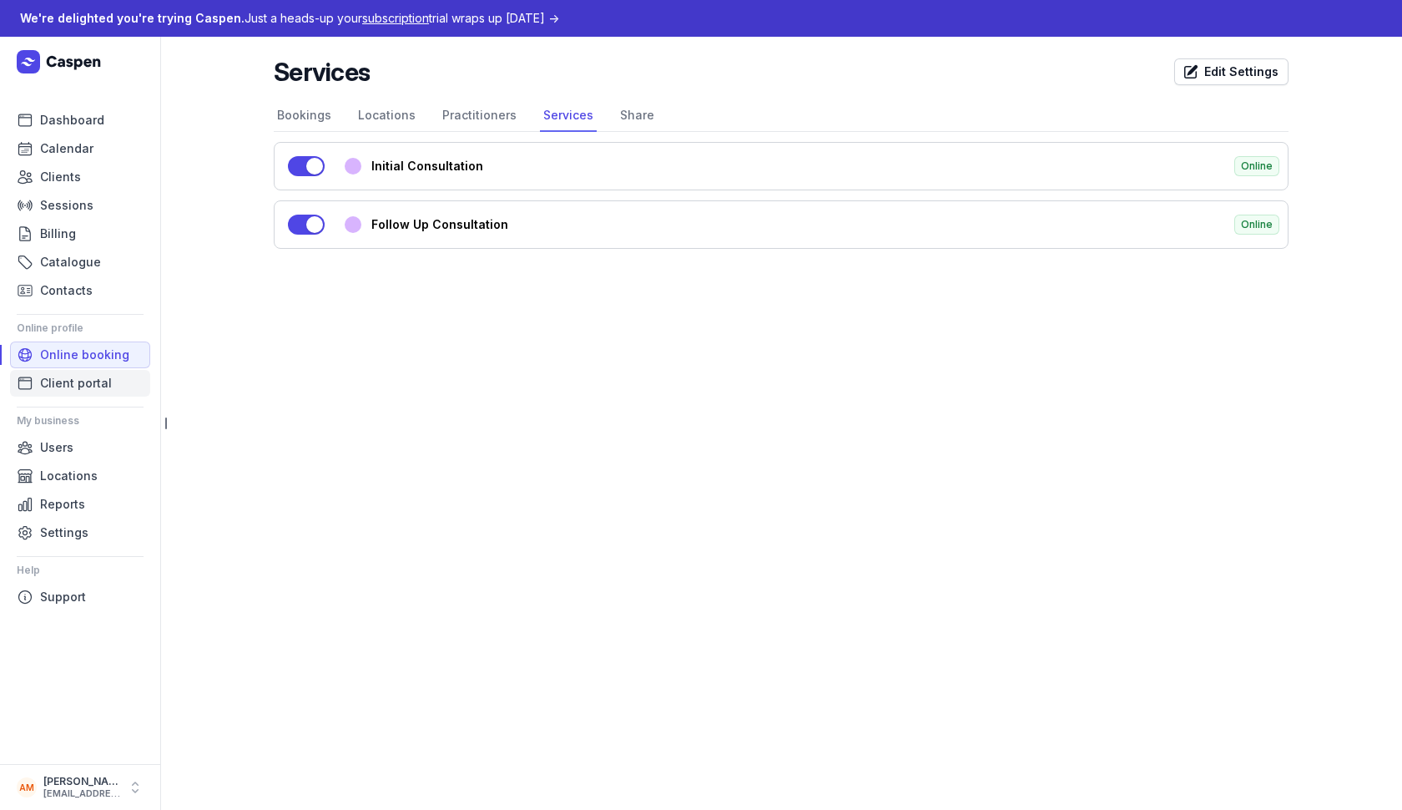
click at [110, 387] on link "Client portal" at bounding box center [80, 383] width 140 height 27
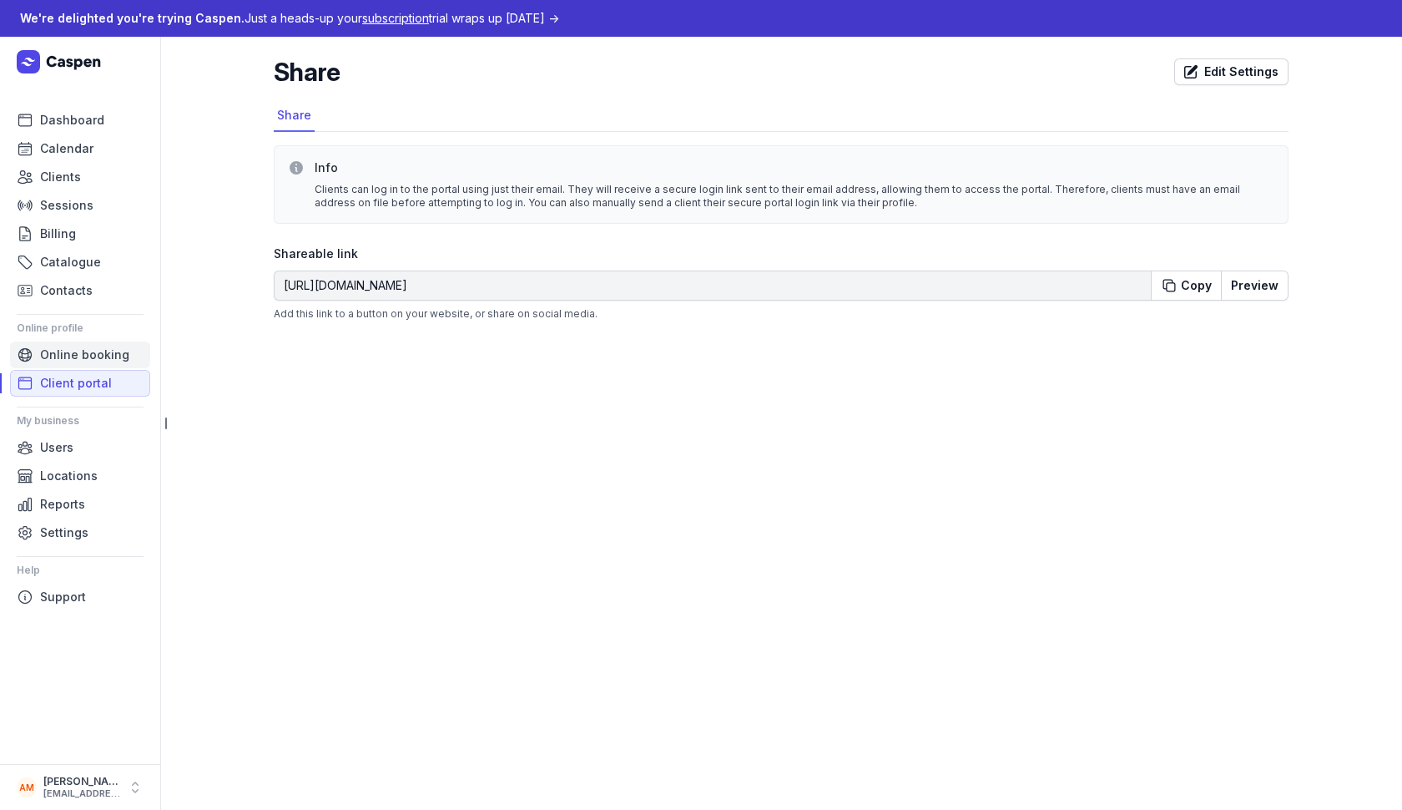
click at [115, 346] on span "Online booking" at bounding box center [84, 355] width 89 height 20
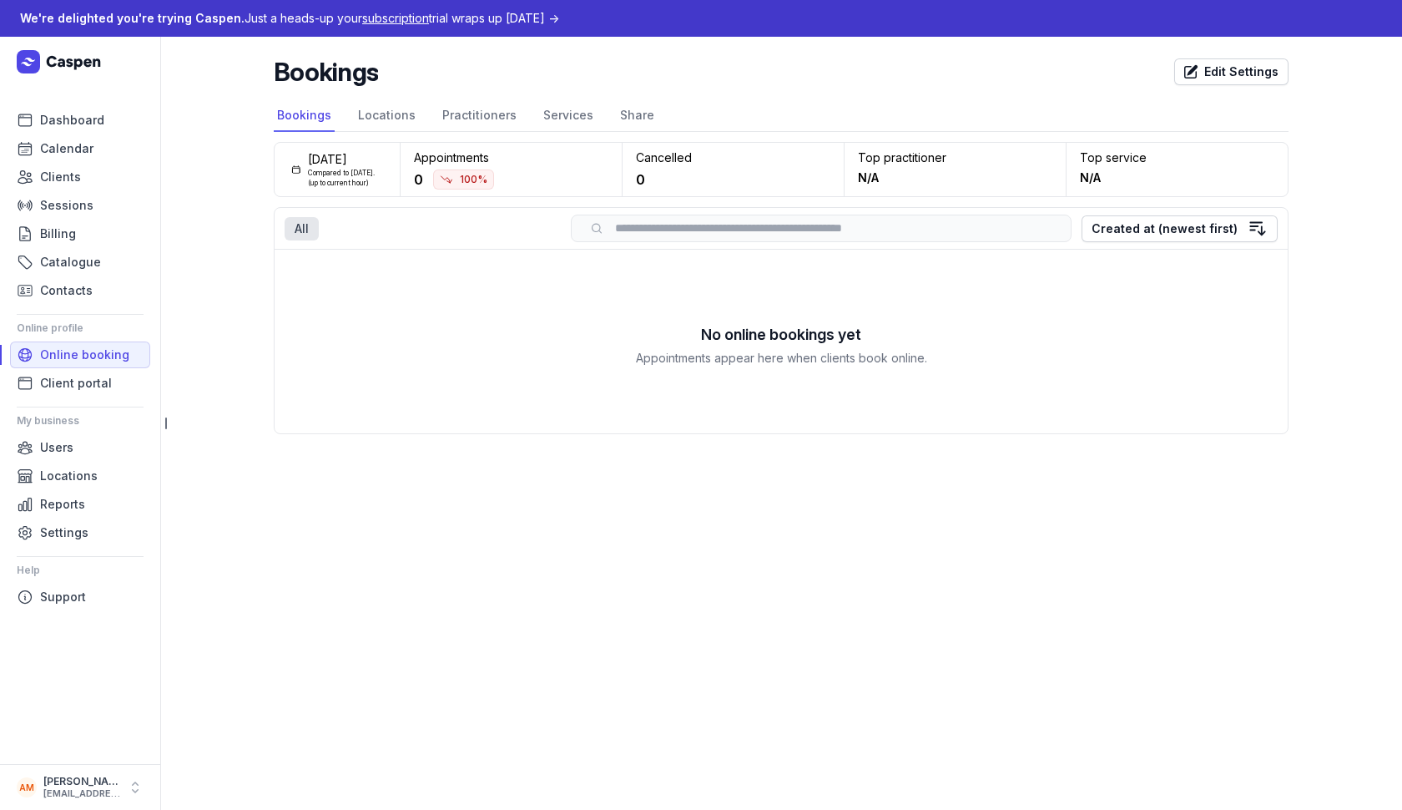
click at [601, 117] on nav "Bookings Locations Practitioners Services Share" at bounding box center [781, 116] width 1015 height 32
click at [620, 118] on link "Share" at bounding box center [637, 116] width 41 height 32
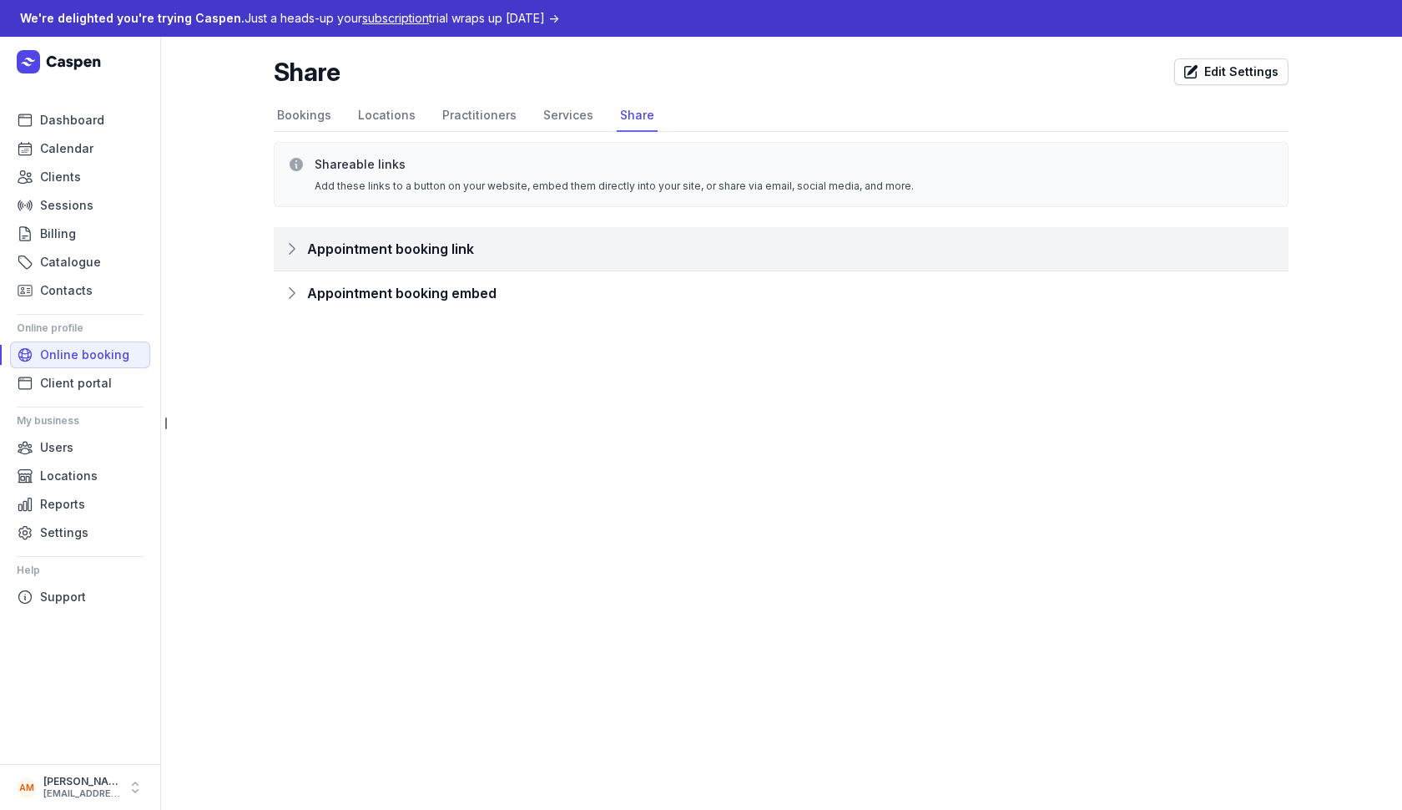
click at [427, 250] on span "Appointment booking link" at bounding box center [390, 248] width 167 height 23
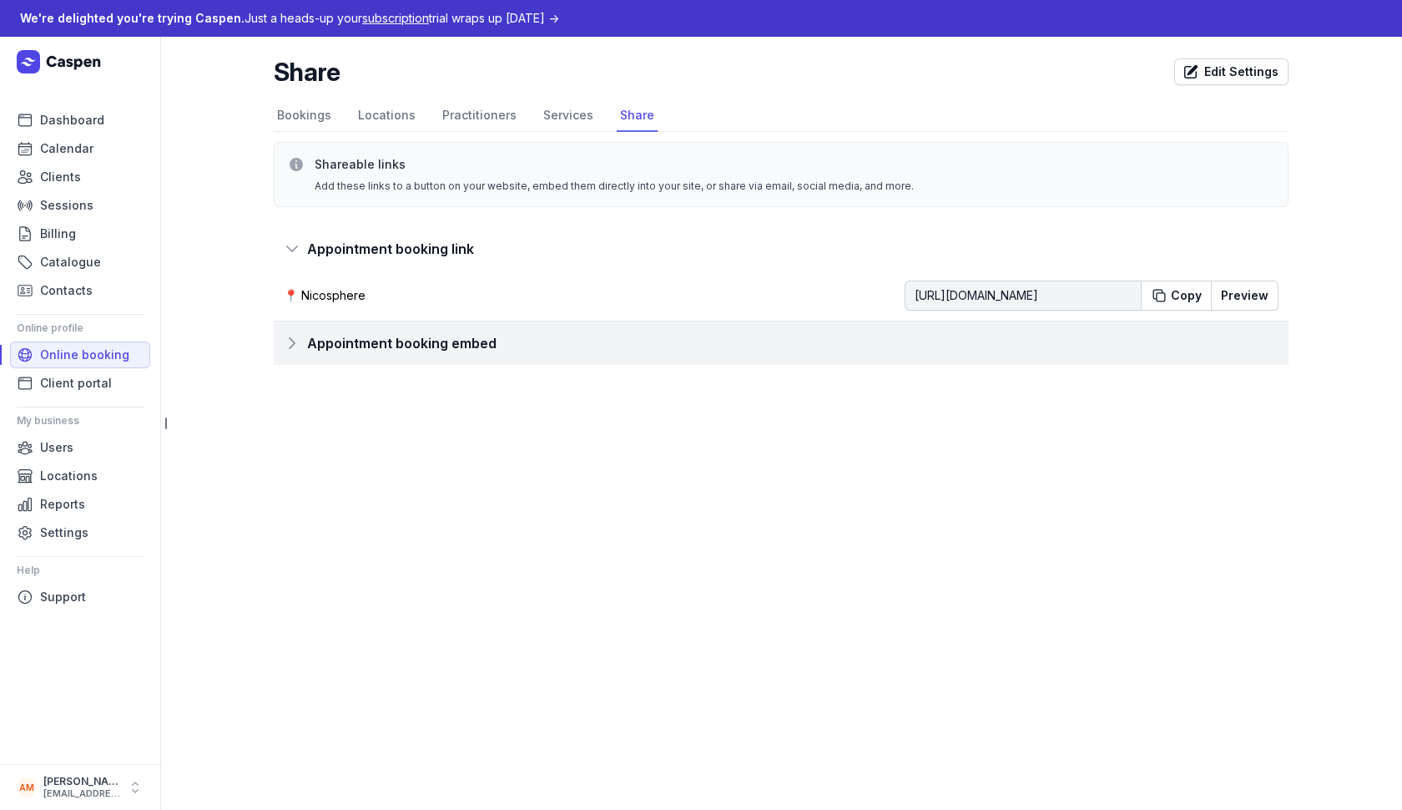
click at [433, 330] on div "Appointment booking embed" at bounding box center [781, 342] width 1015 height 43
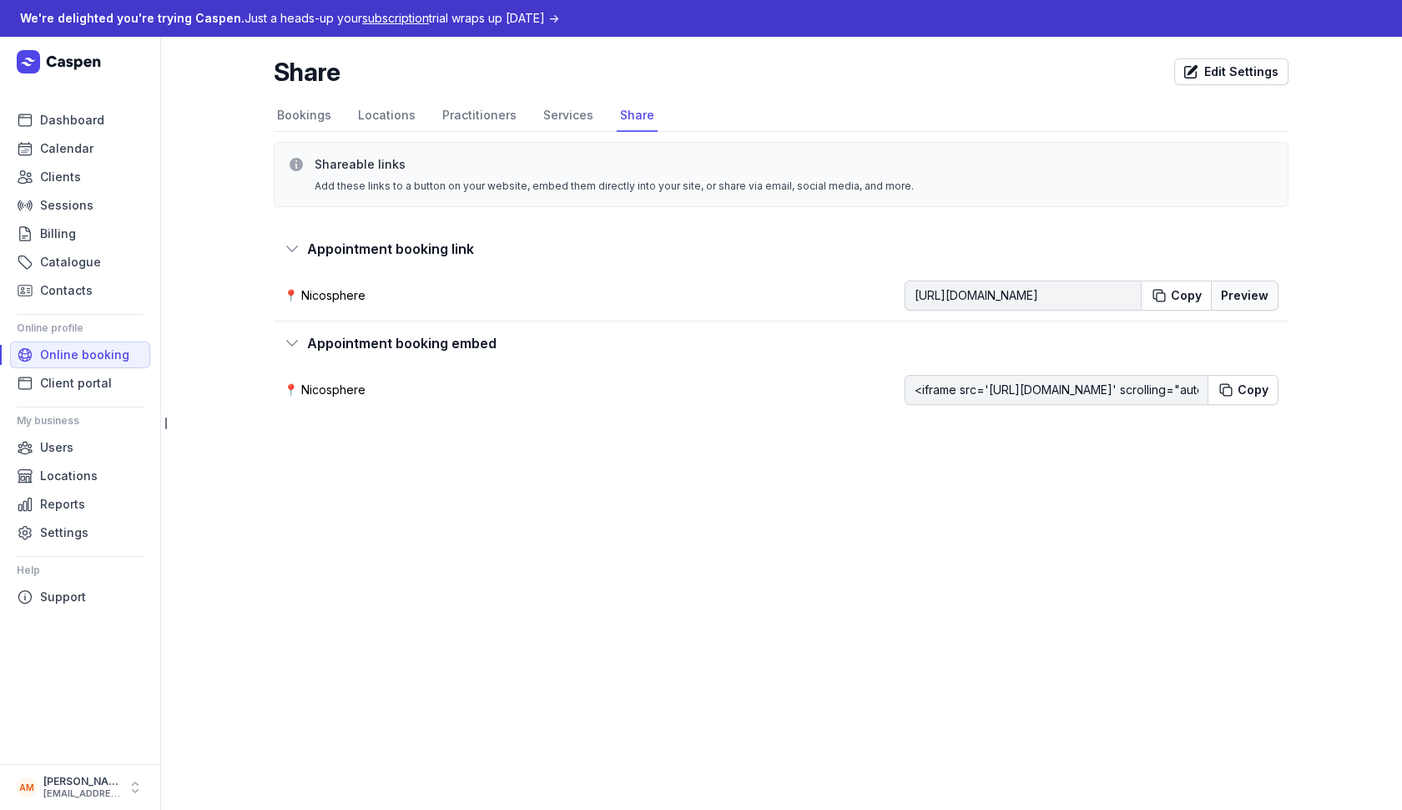
click at [1240, 294] on button "Preview" at bounding box center [1245, 295] width 68 height 30
click at [397, 115] on link "Locations" at bounding box center [387, 116] width 64 height 32
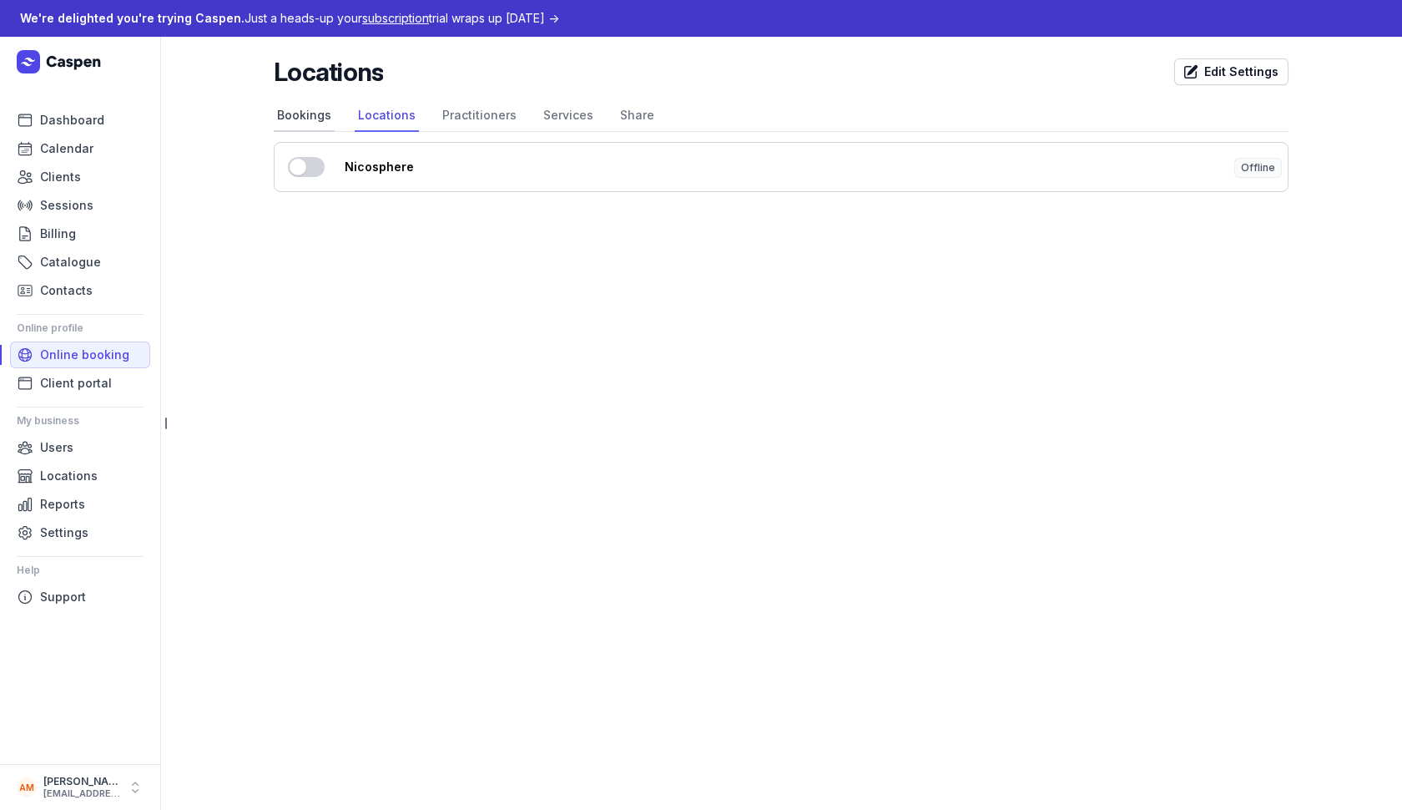
click at [302, 114] on link "Bookings" at bounding box center [304, 116] width 61 height 32
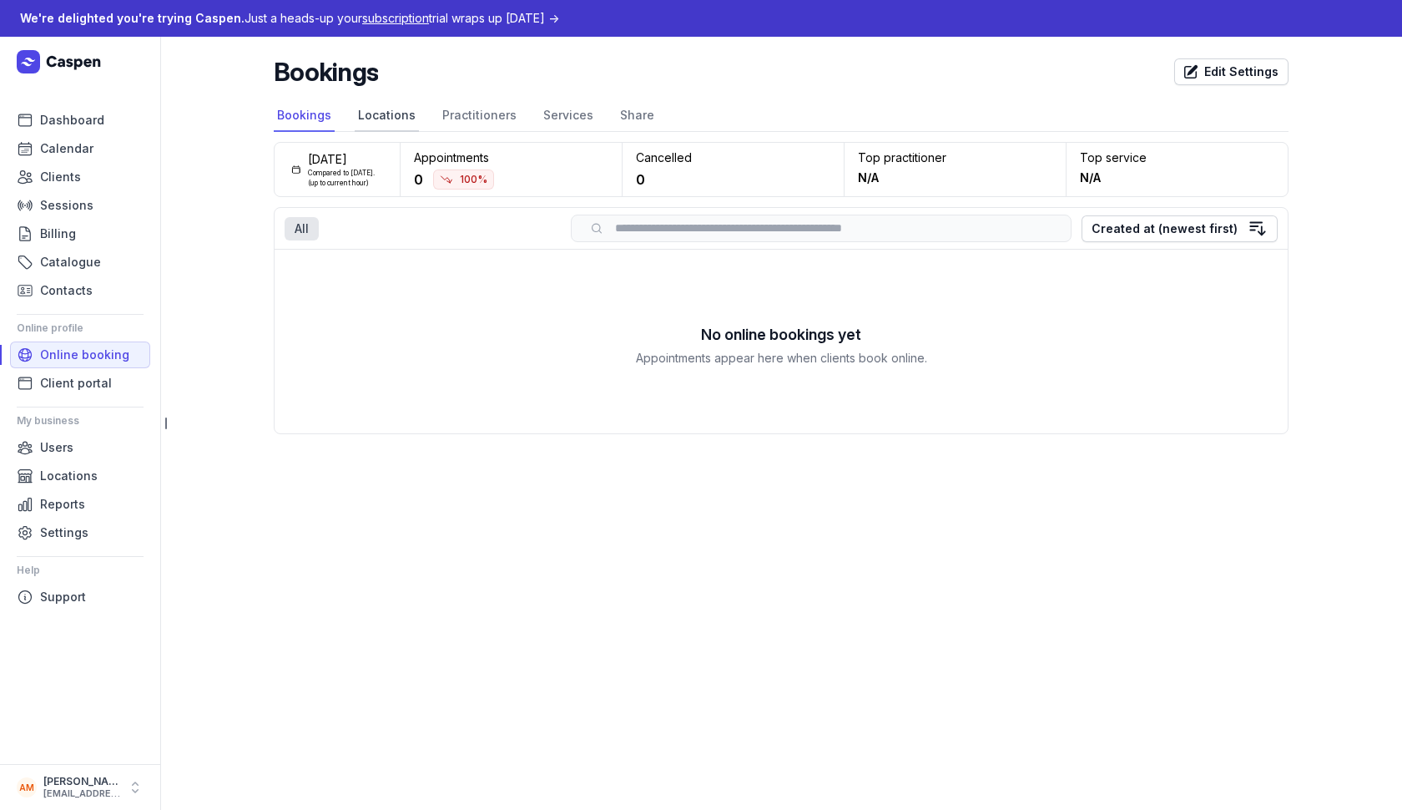
click at [378, 118] on link "Locations" at bounding box center [387, 116] width 64 height 32
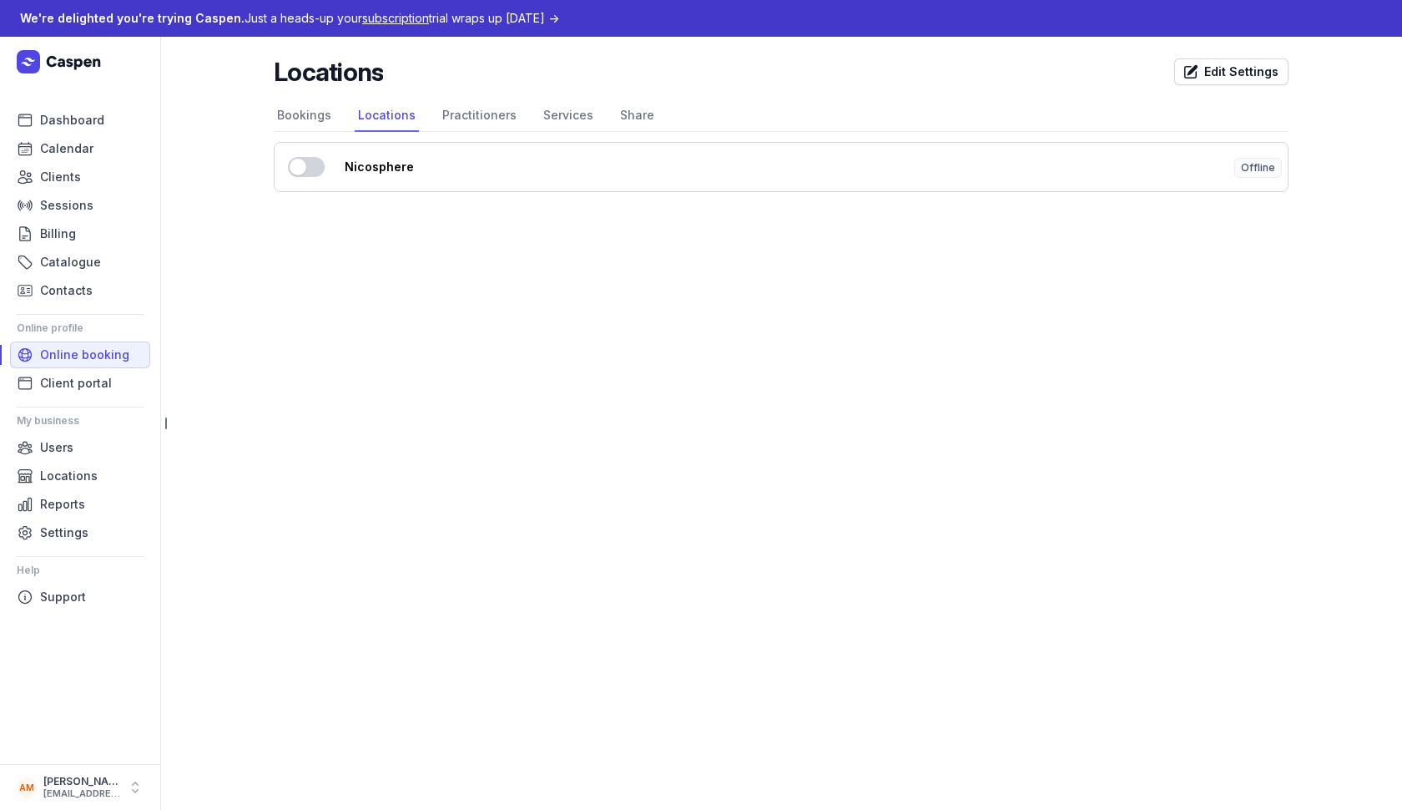
click at [306, 166] on button "Use setting" at bounding box center [306, 167] width 37 height 20
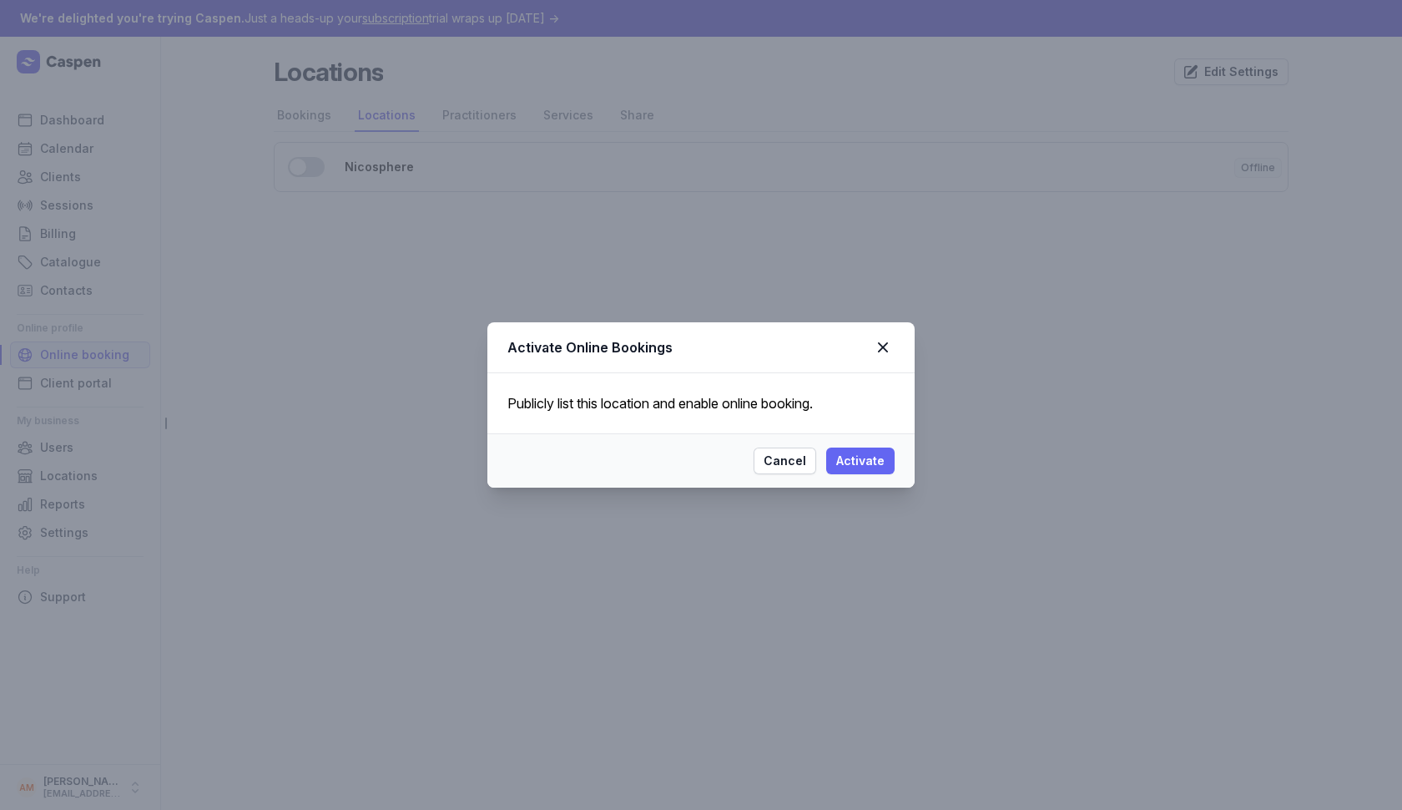
click at [866, 467] on span "Activate" at bounding box center [860, 461] width 48 height 20
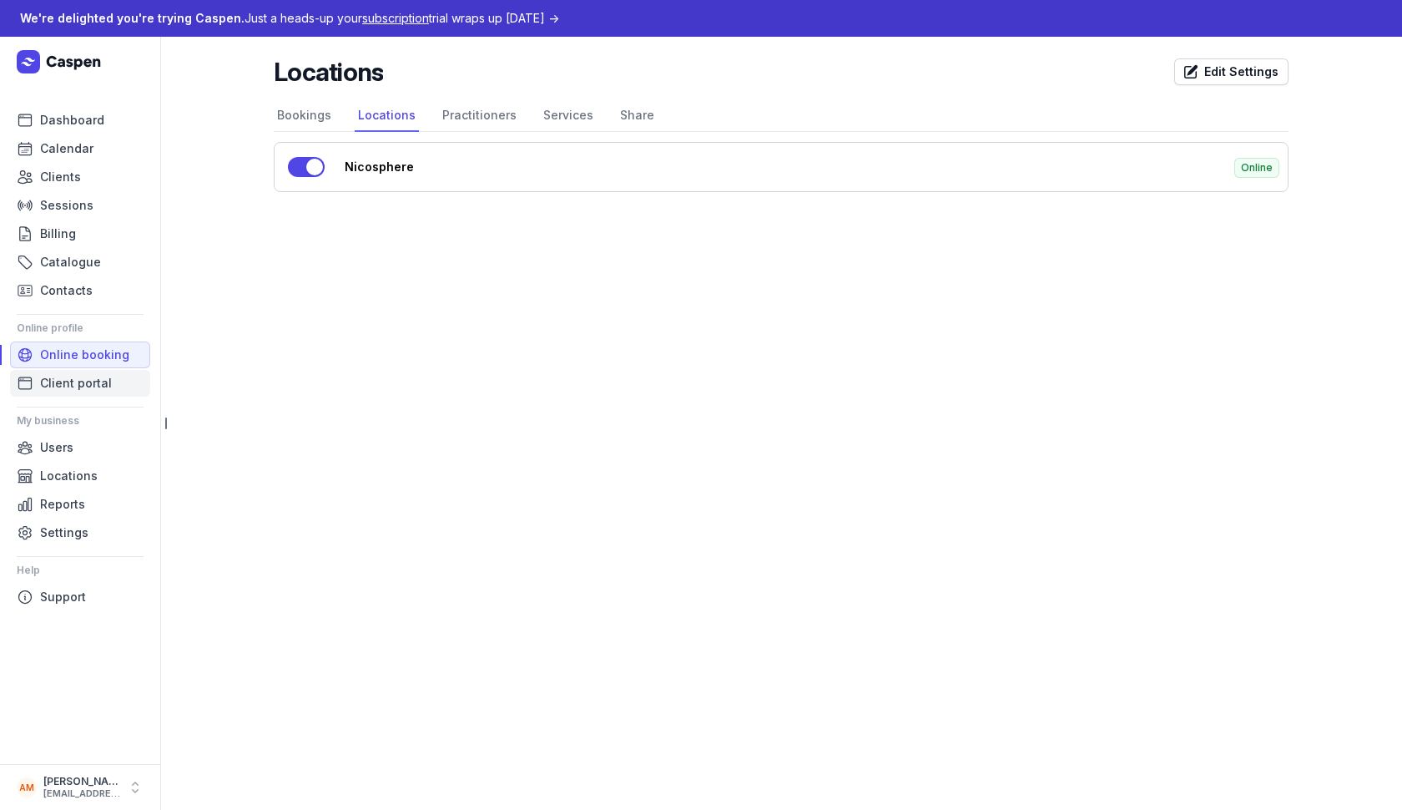
click at [94, 384] on span "Client portal" at bounding box center [76, 383] width 72 height 20
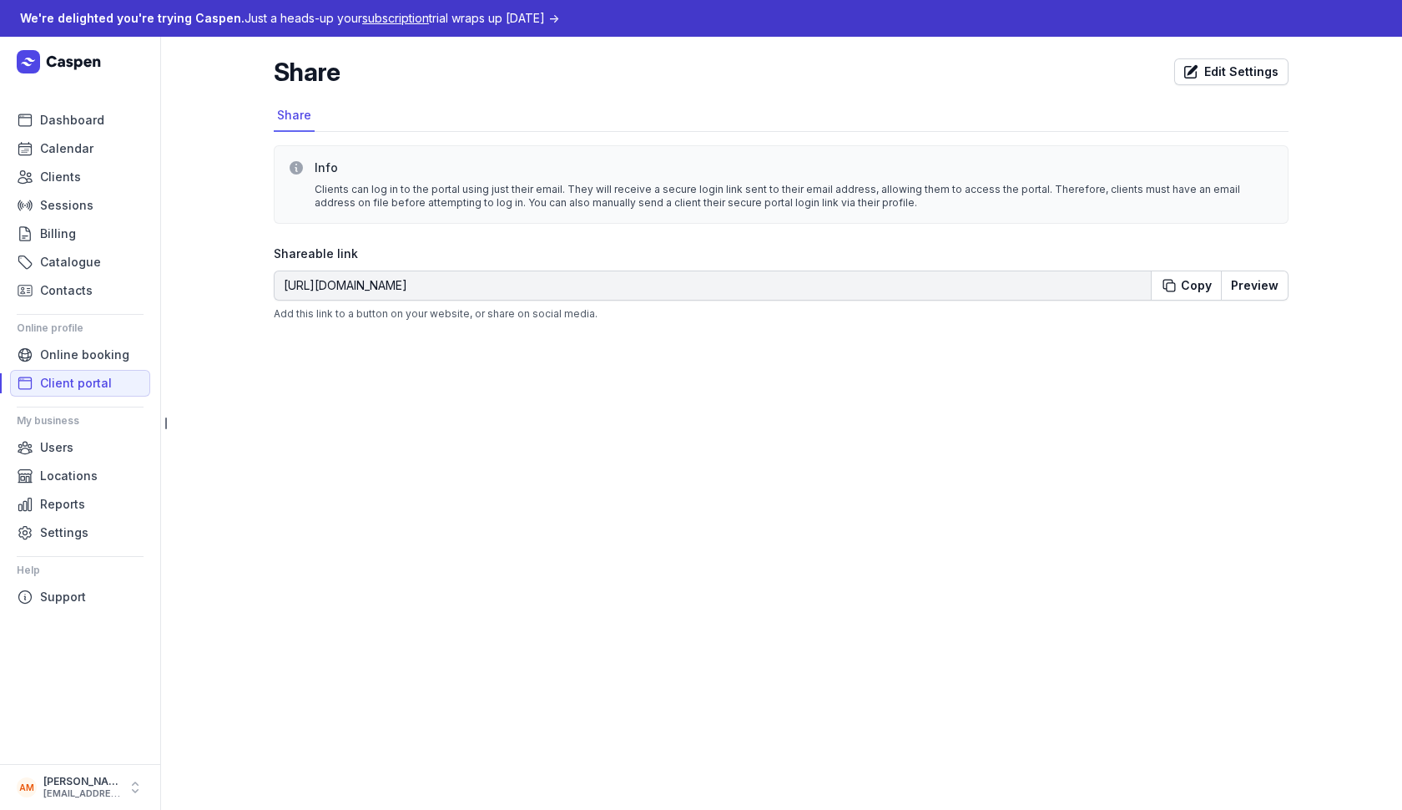
click at [54, 461] on ul "Users Locations Reports Settings" at bounding box center [80, 490] width 140 height 112
click at [60, 451] on span "Users" at bounding box center [56, 447] width 33 height 20
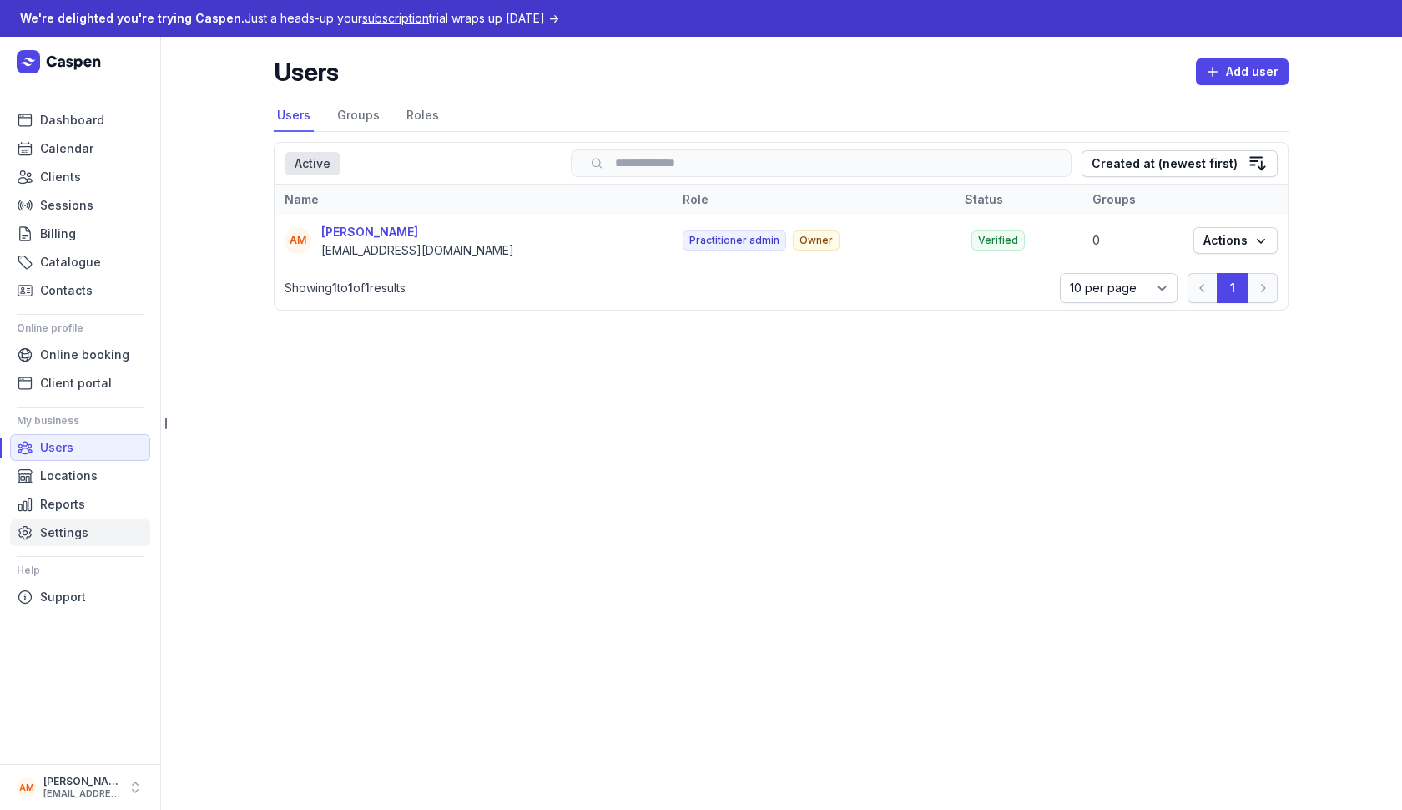
click at [67, 526] on span "Settings" at bounding box center [64, 532] width 48 height 20
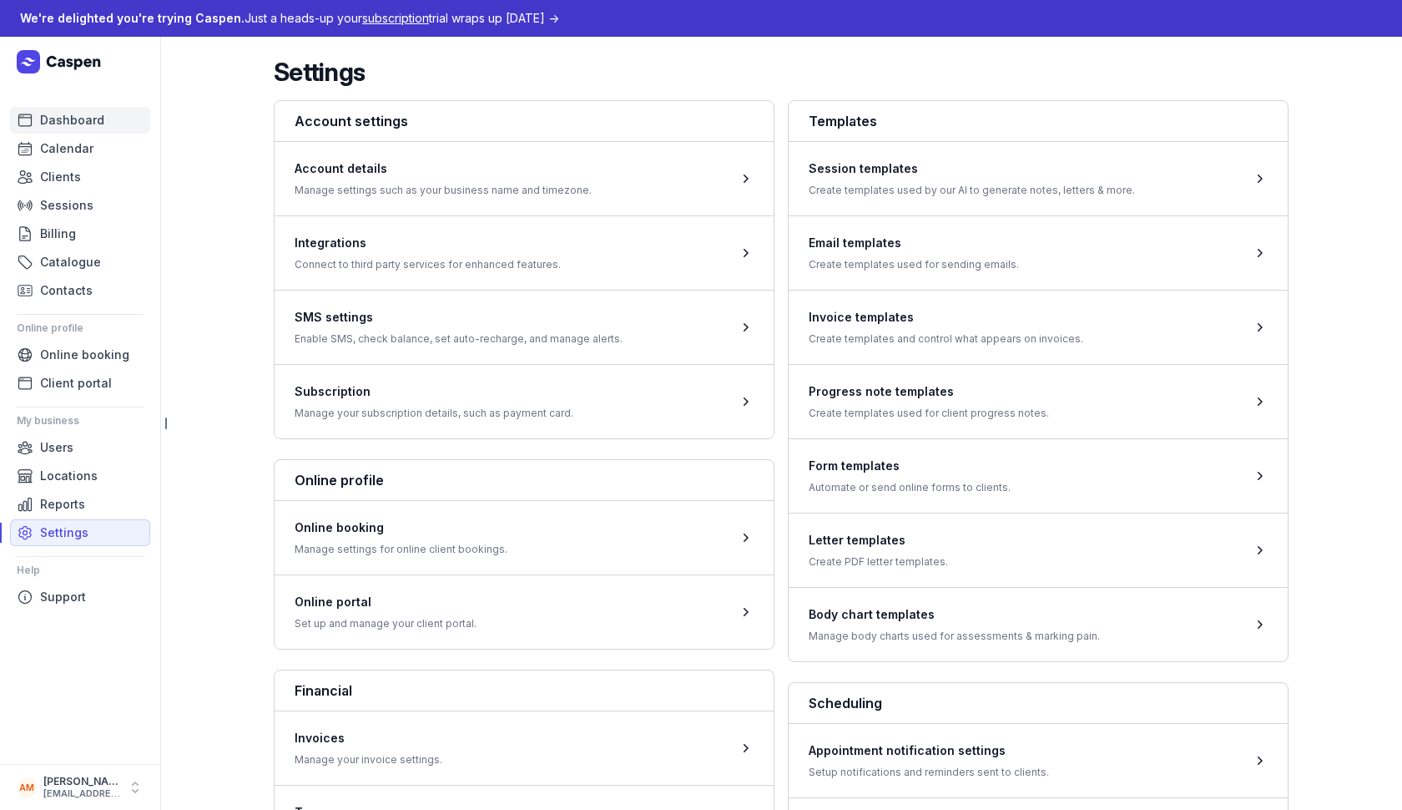
click at [69, 121] on span "Dashboard" at bounding box center [72, 120] width 64 height 20
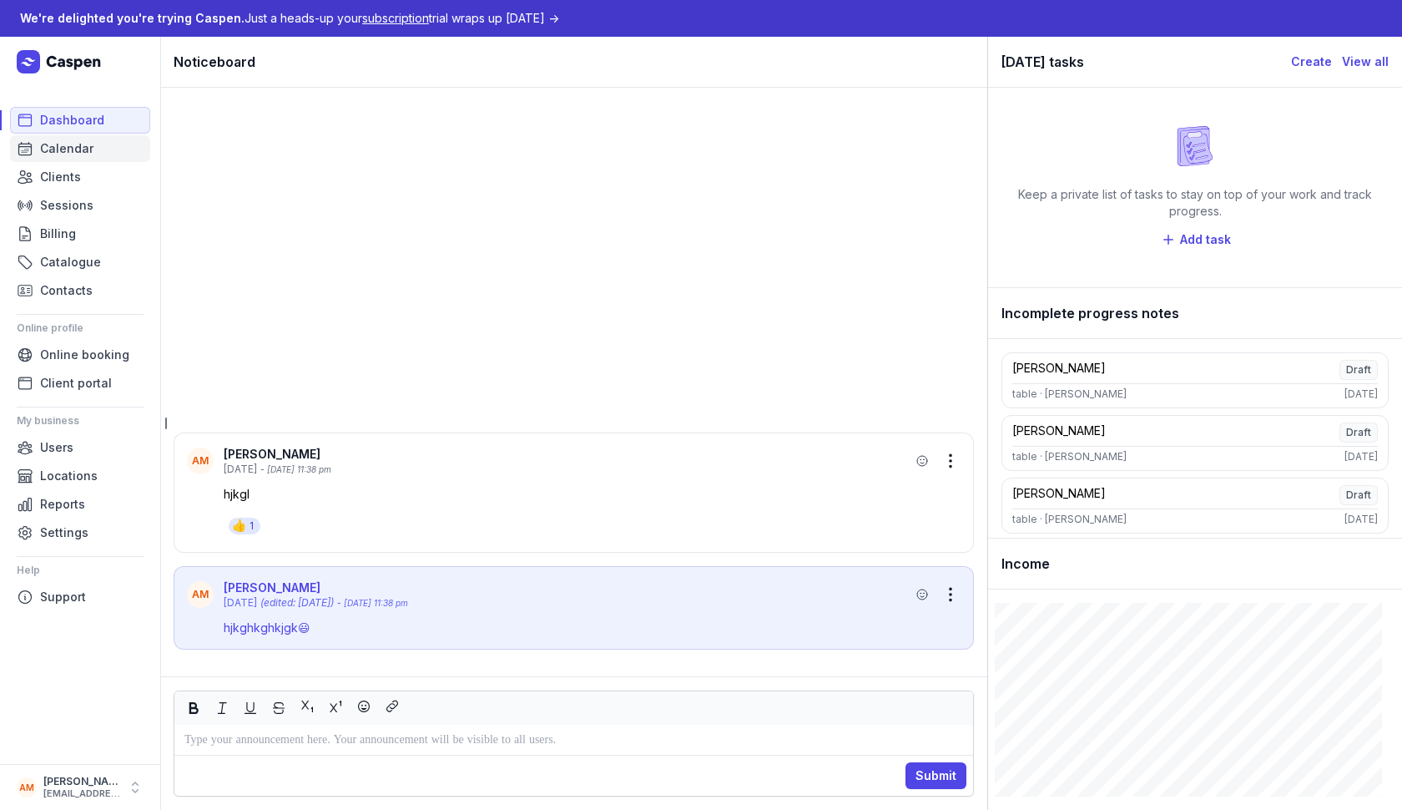
click at [110, 143] on link "Calendar" at bounding box center [80, 148] width 140 height 27
select select "week"
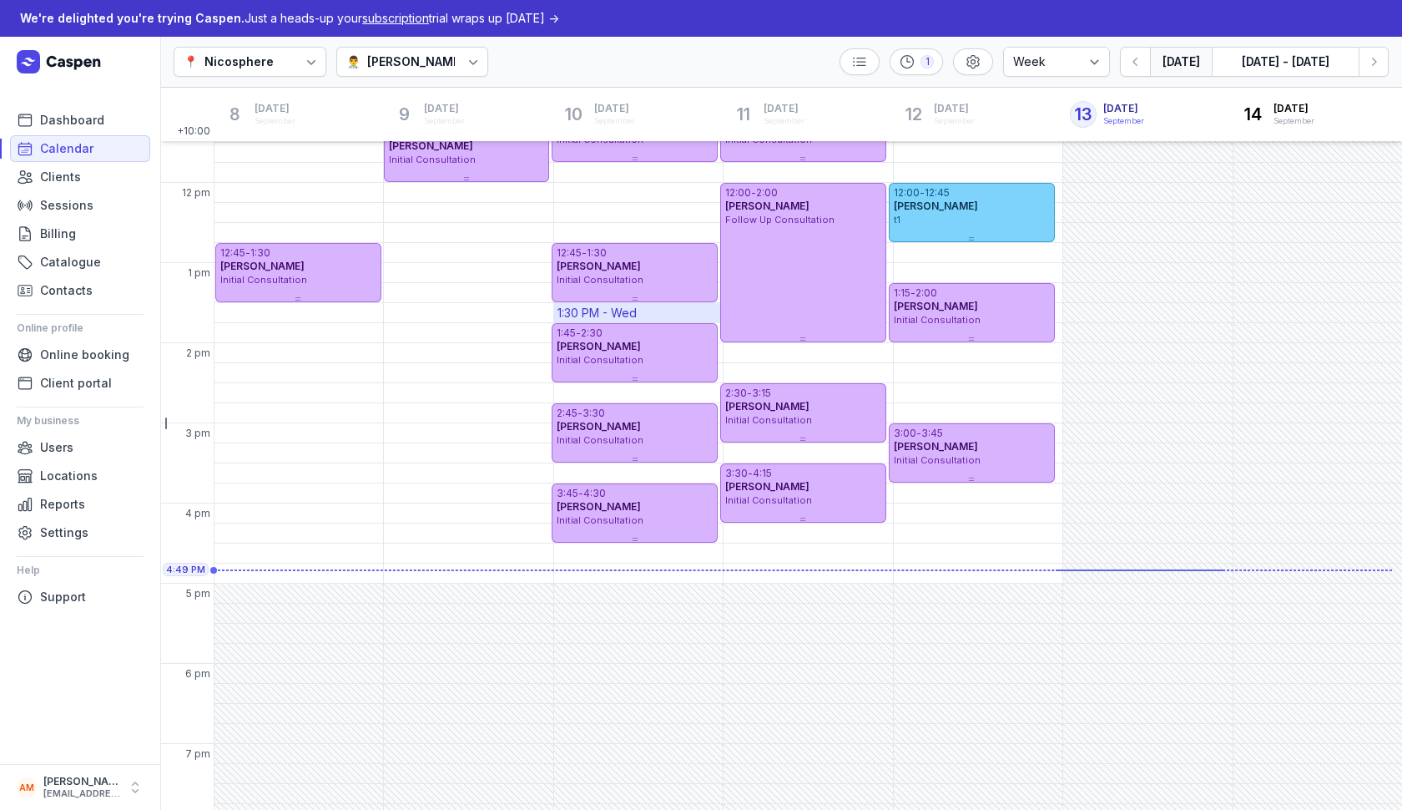
scroll to position [293, 0]
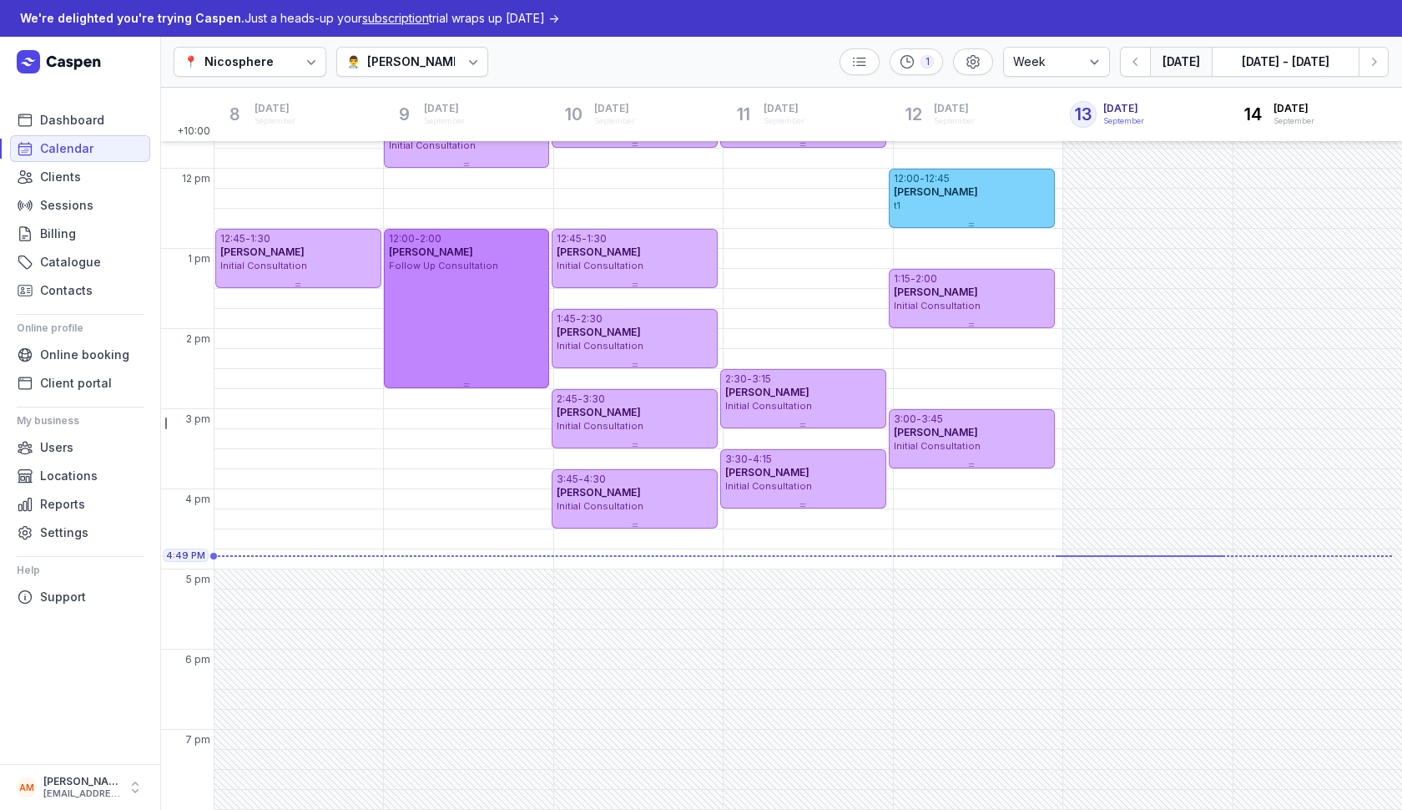
drag, startPoint x: 769, startPoint y: 293, endPoint x: 477, endPoint y: 366, distance: 301.2
click at [477, 366] on div "12:00 - 2:00 [PERSON_NAME] Follow Up Consultation" at bounding box center [467, 308] width 166 height 159
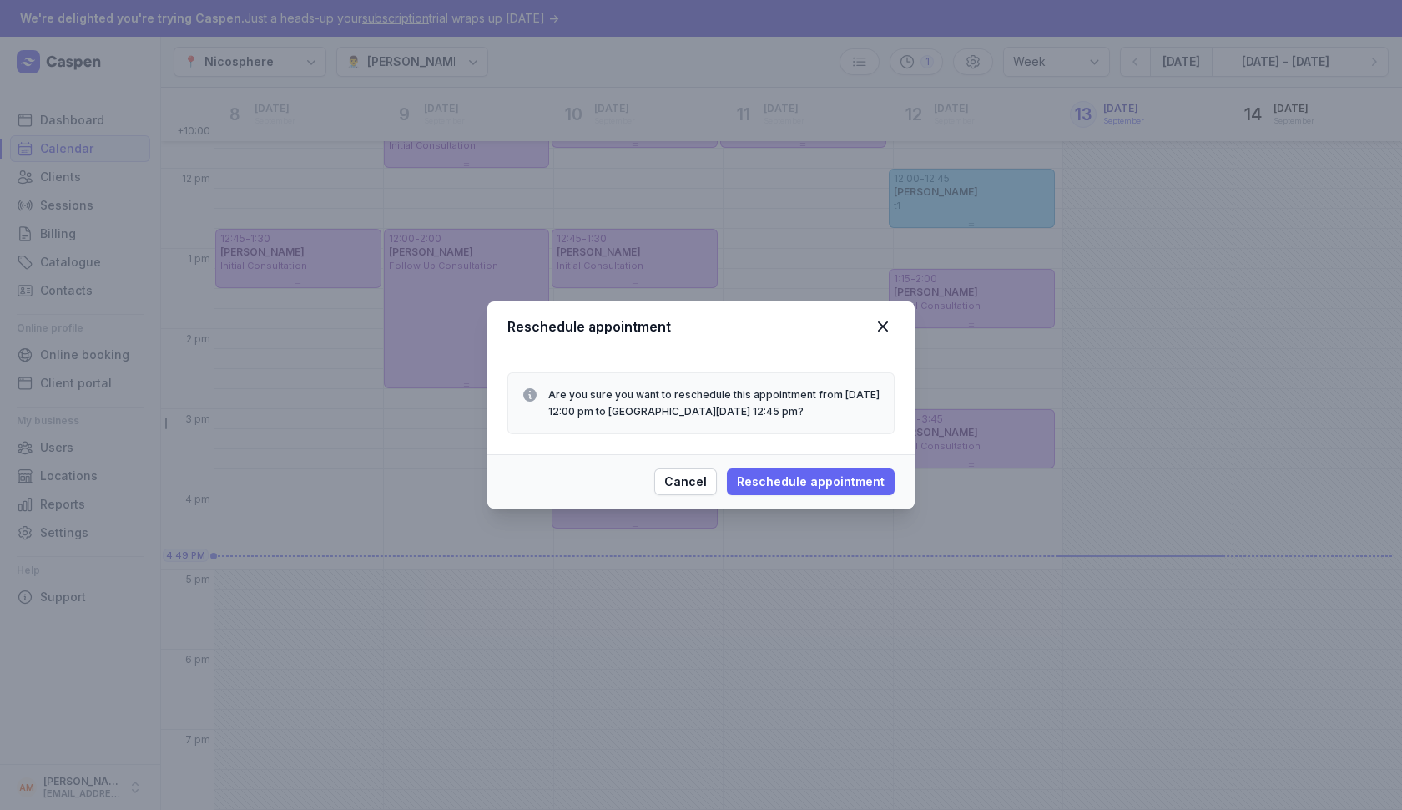
click at [778, 477] on span "Reschedule appointment" at bounding box center [811, 482] width 148 height 20
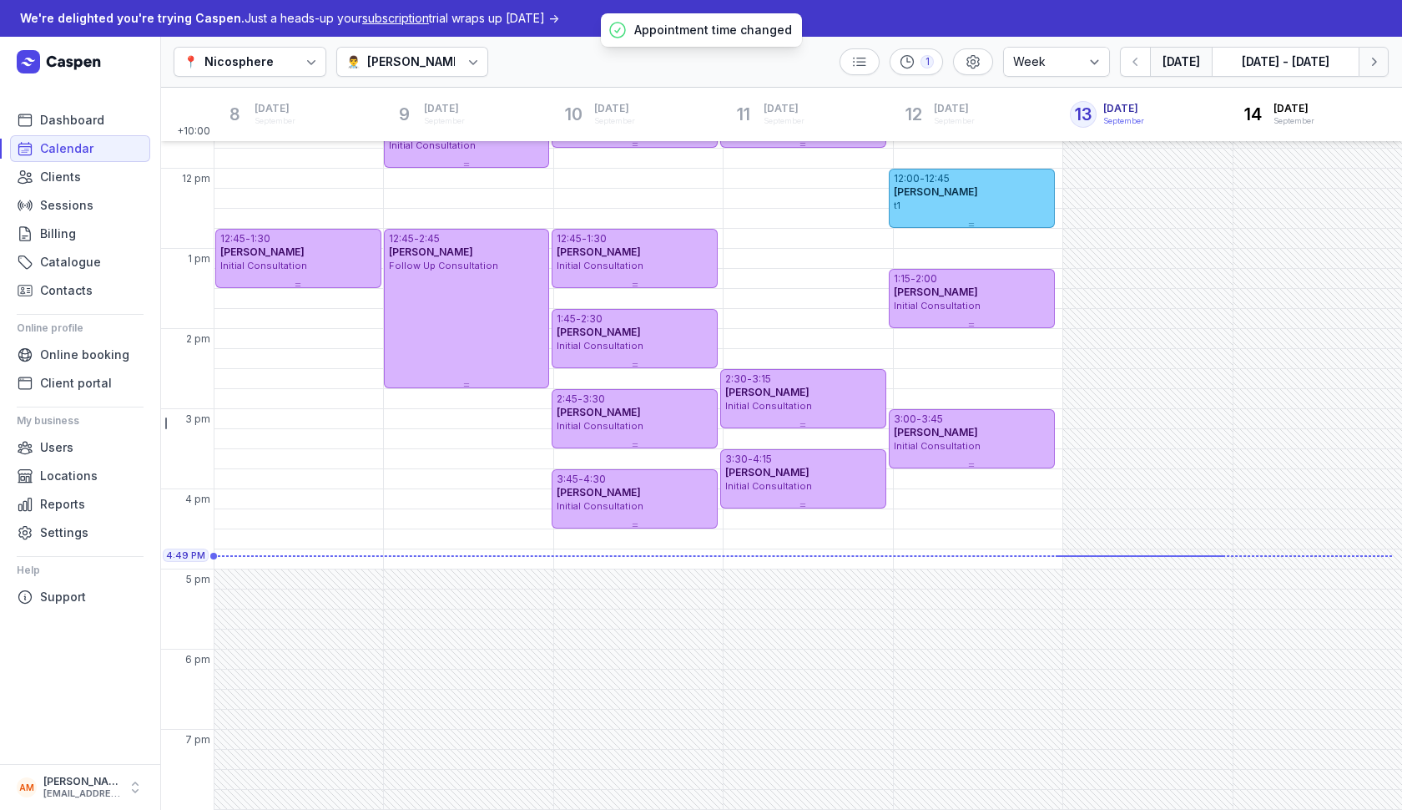
click at [1304, 55] on icon "button" at bounding box center [1373, 61] width 17 height 17
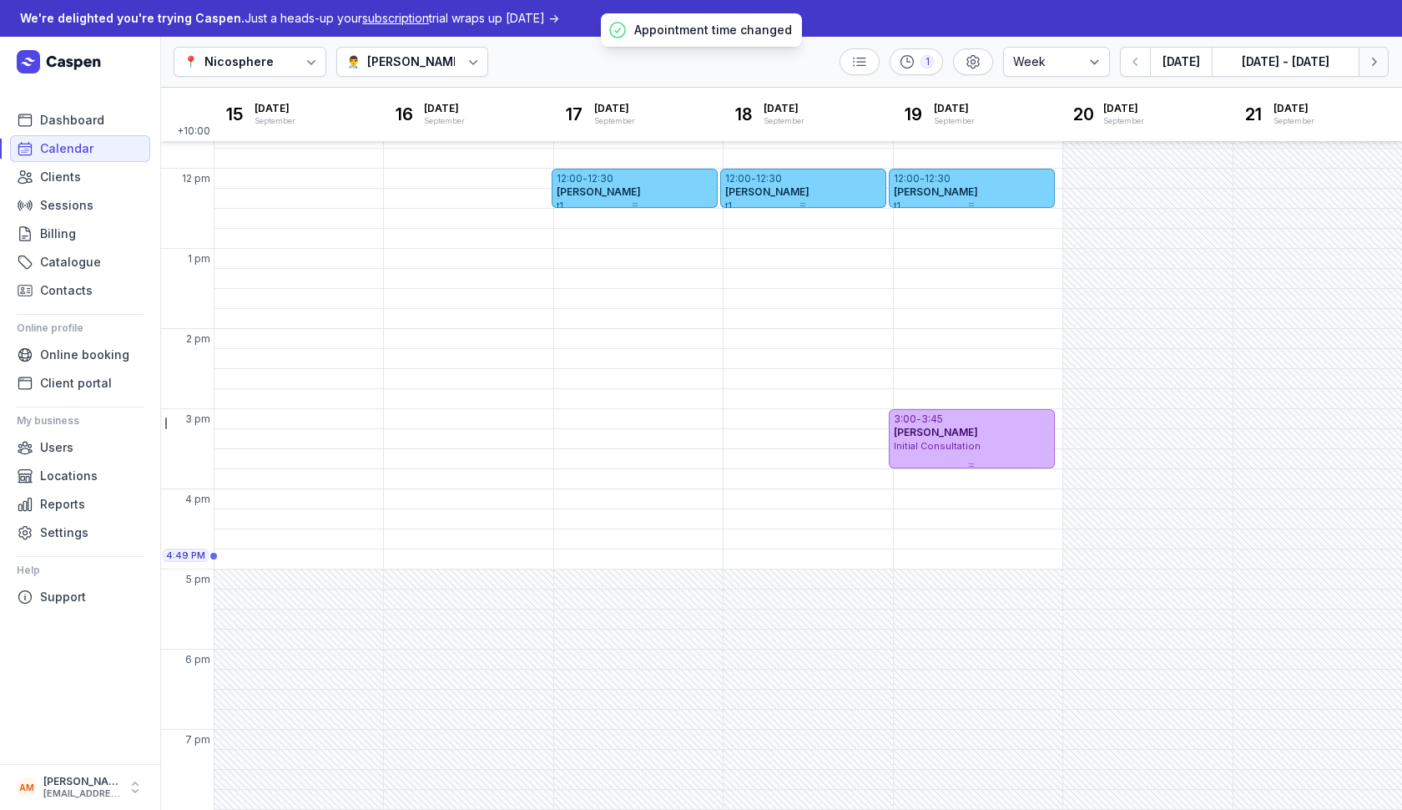
click at [1304, 55] on icon "button" at bounding box center [1373, 61] width 17 height 17
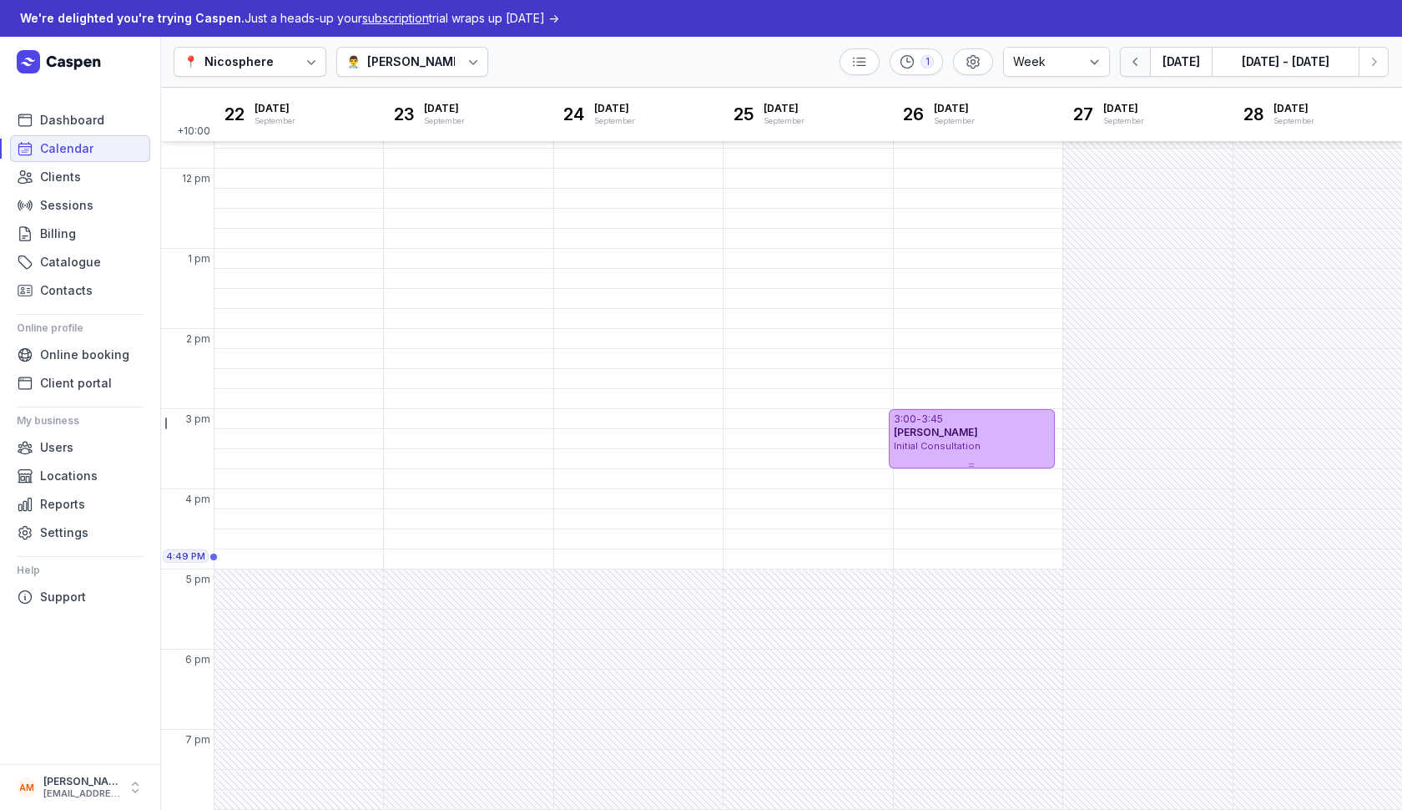
click at [1135, 62] on icon "button" at bounding box center [1135, 61] width 17 height 17
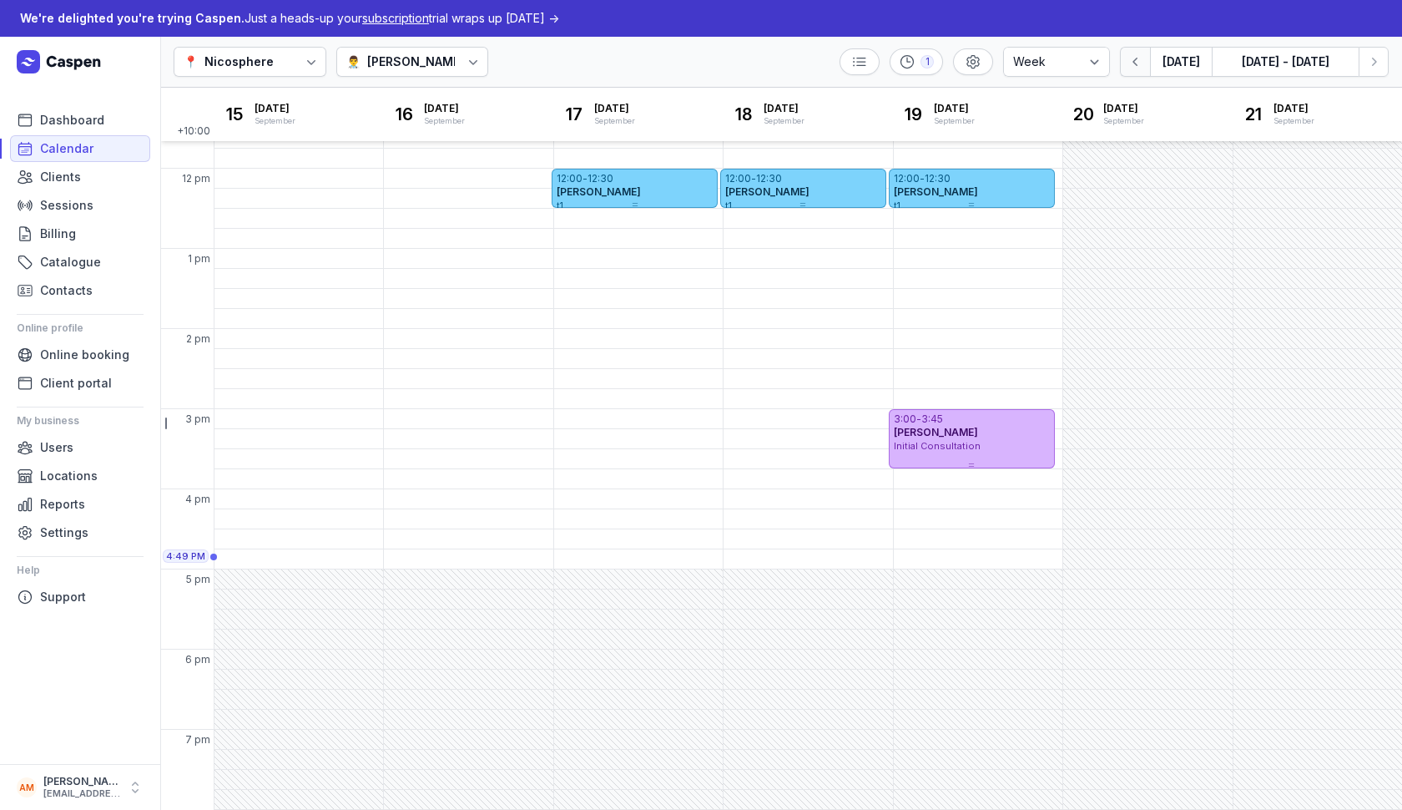
click at [1135, 62] on icon "button" at bounding box center [1135, 61] width 17 height 17
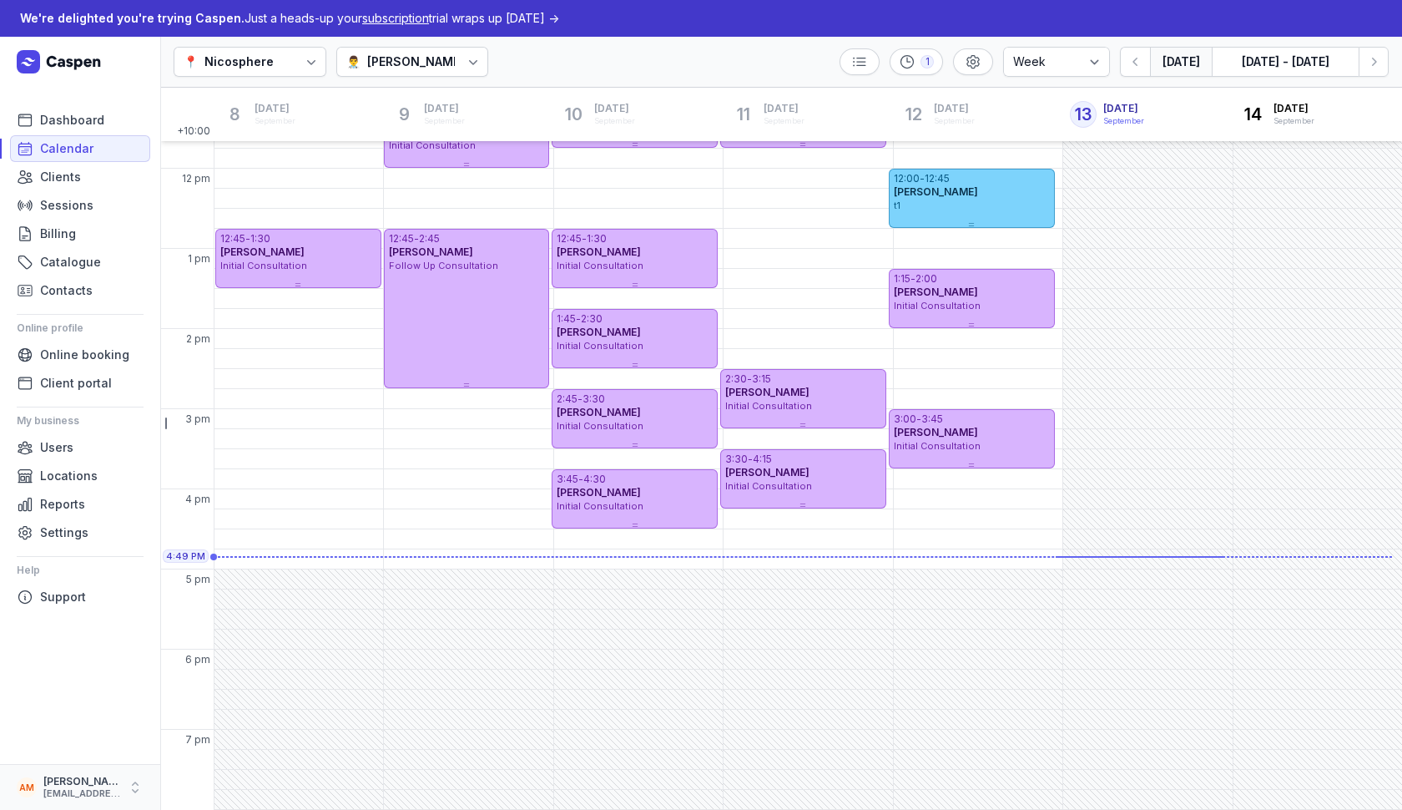
click at [137, 717] on icon "button" at bounding box center [135, 787] width 17 height 17
click at [213, 717] on link "Logout" at bounding box center [260, 787] width 187 height 23
